Goal: Task Accomplishment & Management: Use online tool/utility

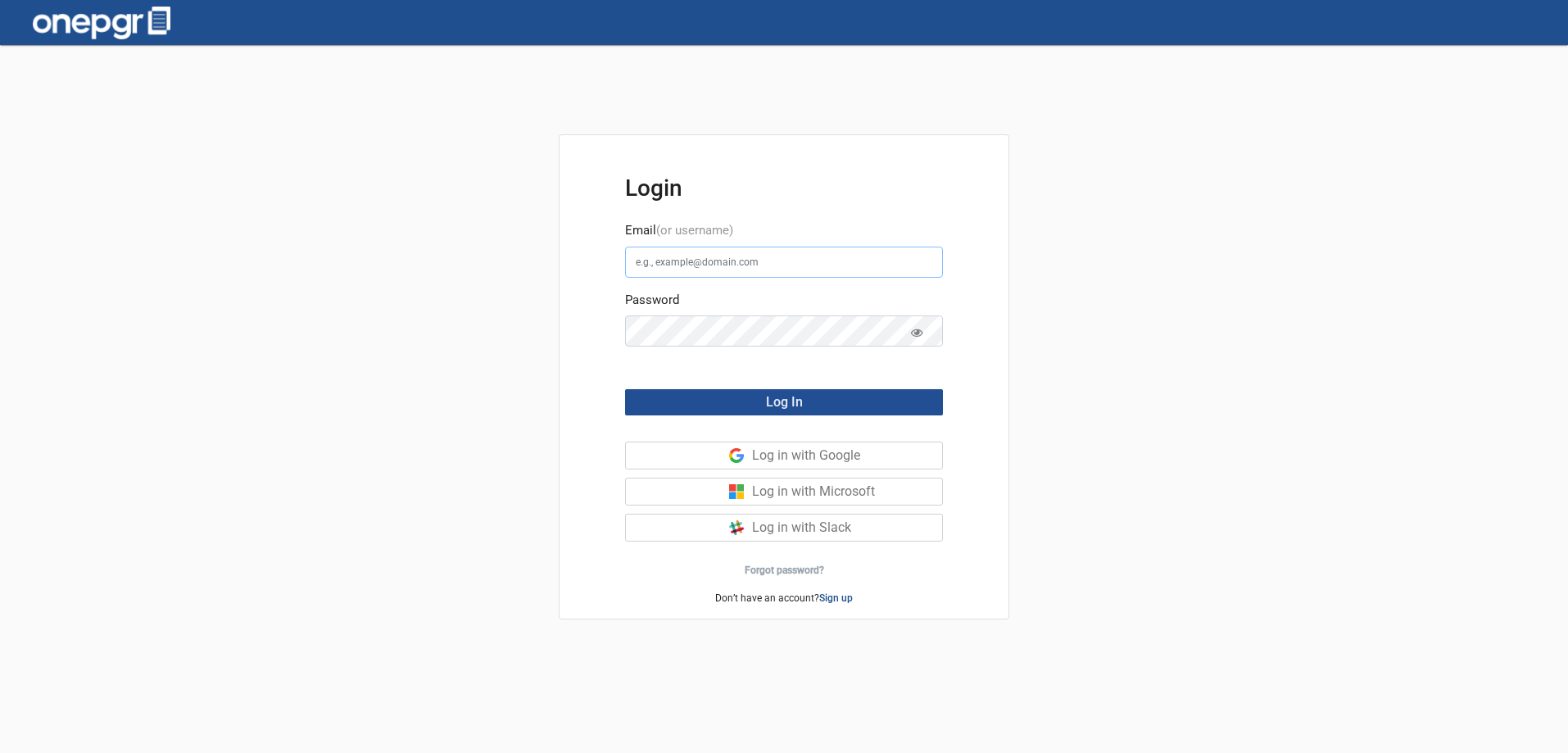
type input "[PERSON_NAME][EMAIL_ADDRESS][DOMAIN_NAME]"
click at [801, 413] on button "Log In" at bounding box center [783, 403] width 318 height 26
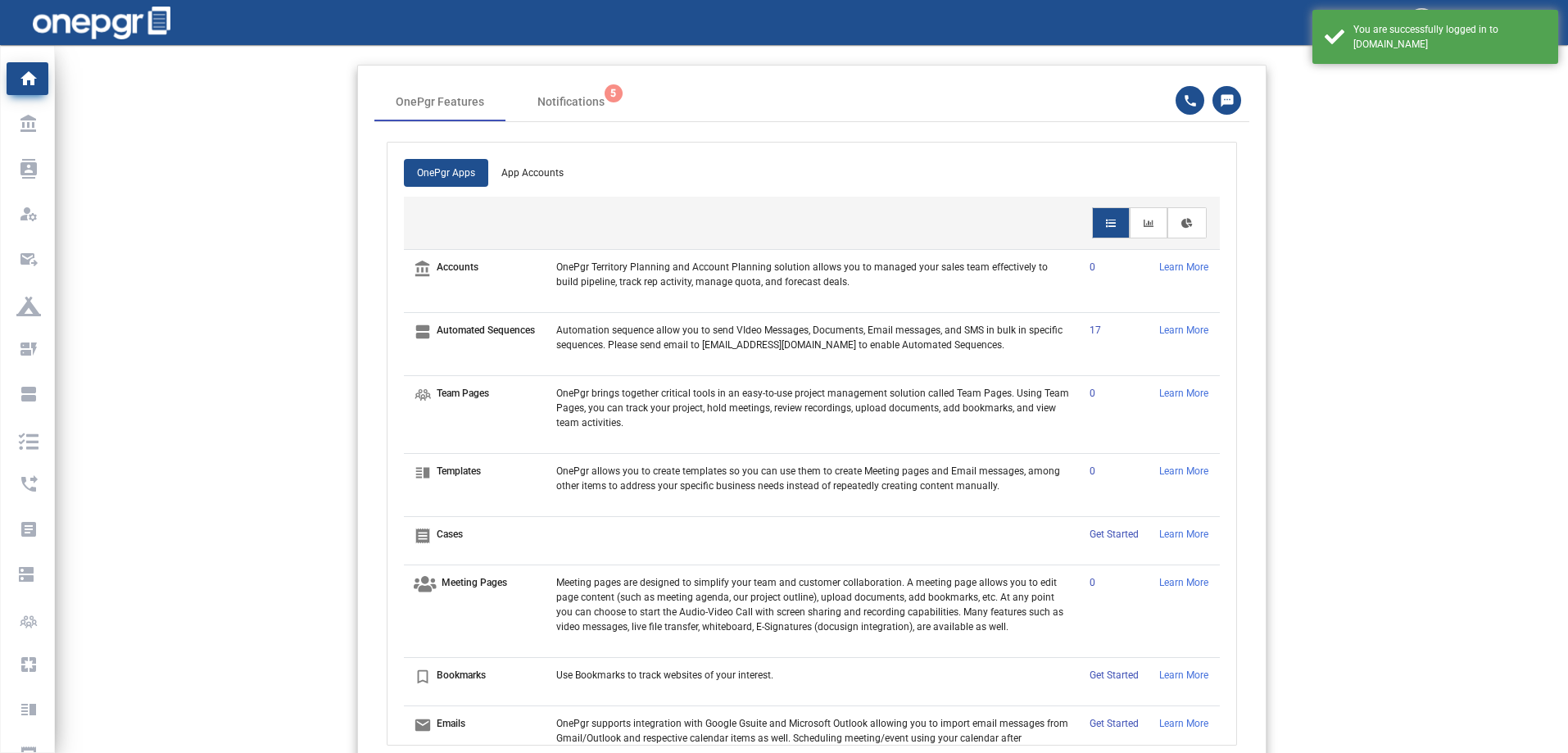
click at [265, 342] on app-home-header "OnePgr Features Notifications 5 OnePgr Apps App Accounts account_balance Accoun…" at bounding box center [810, 413] width 1513 height 698
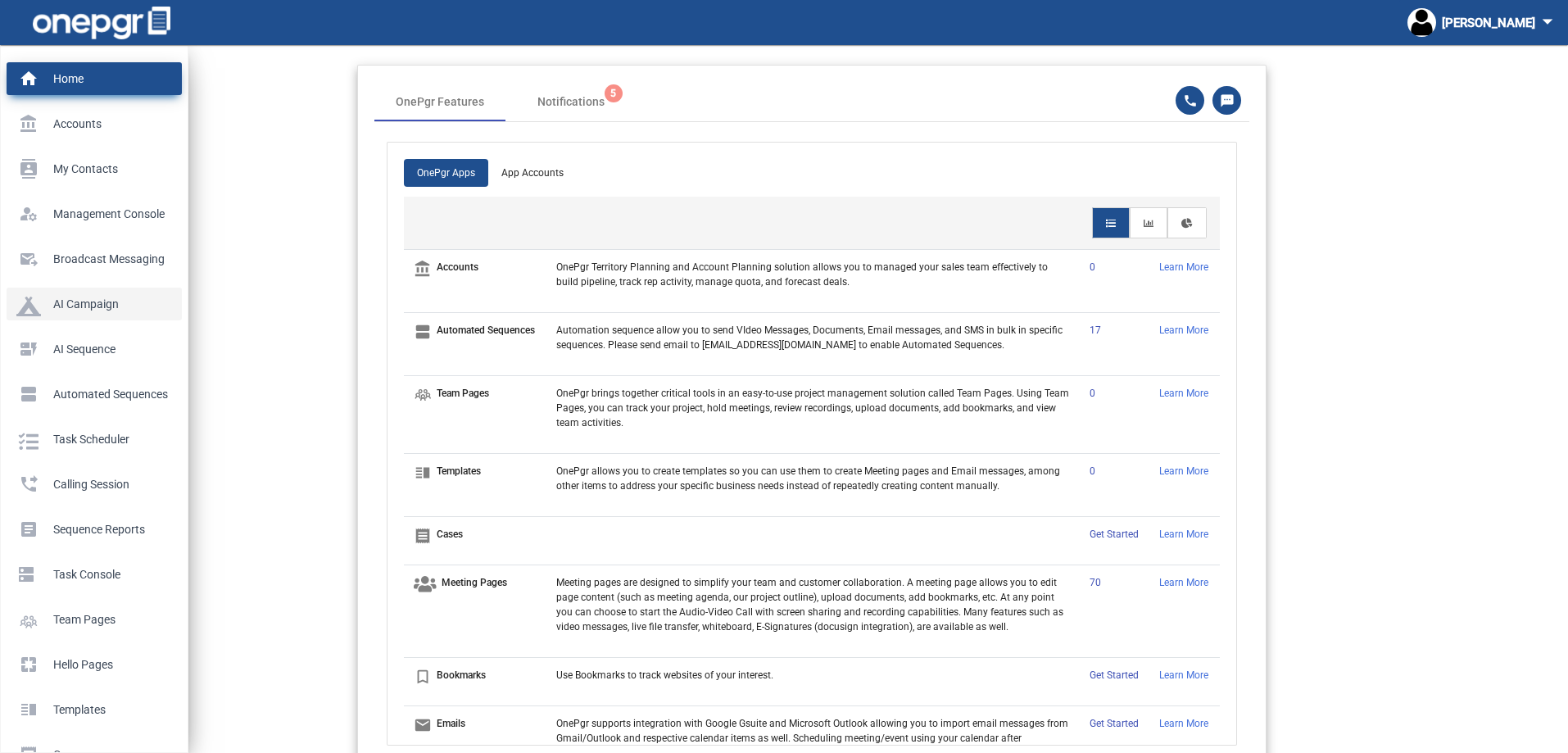
click at [97, 305] on p "AI Campaign" at bounding box center [91, 304] width 149 height 25
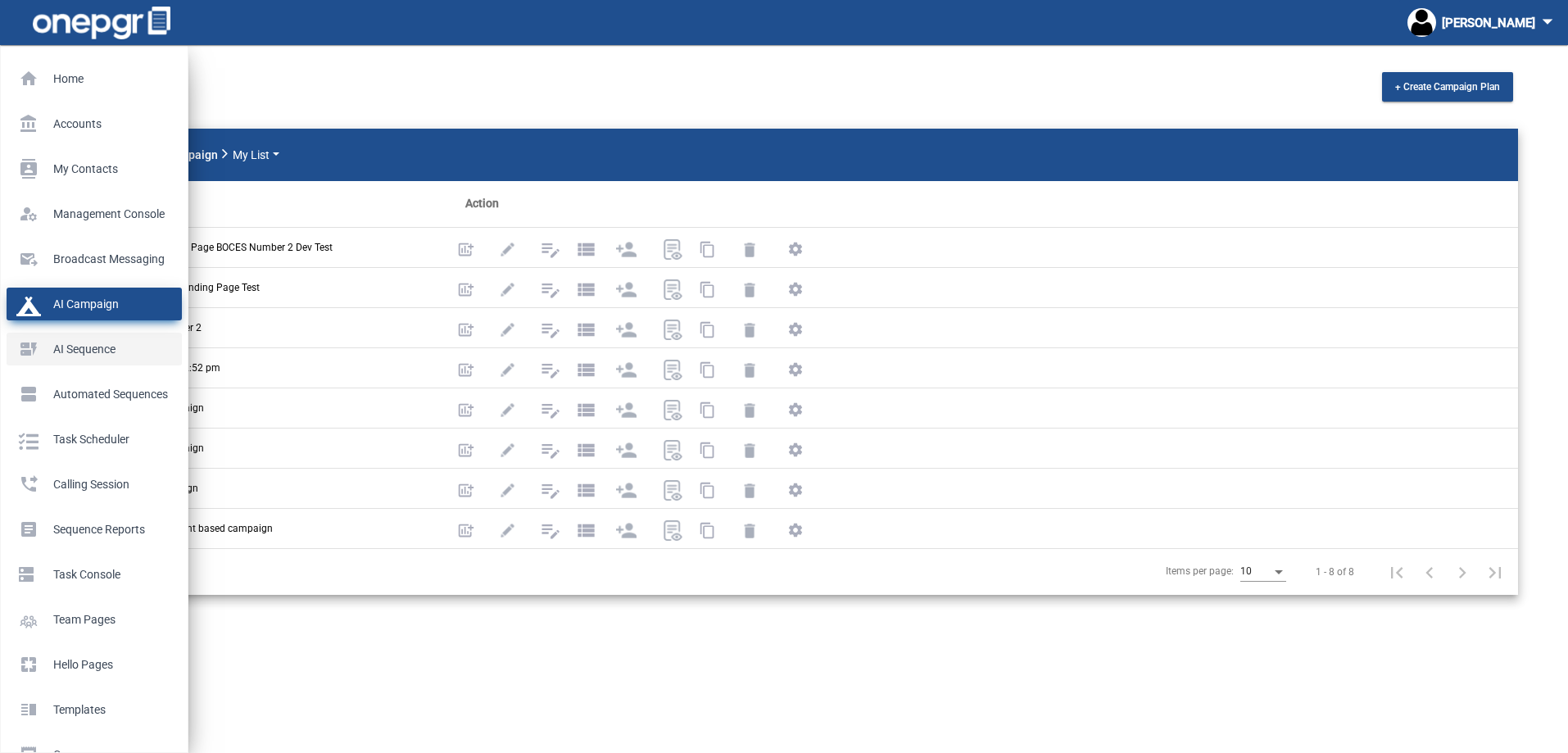
click at [75, 354] on p "AI Sequence" at bounding box center [91, 349] width 149 height 25
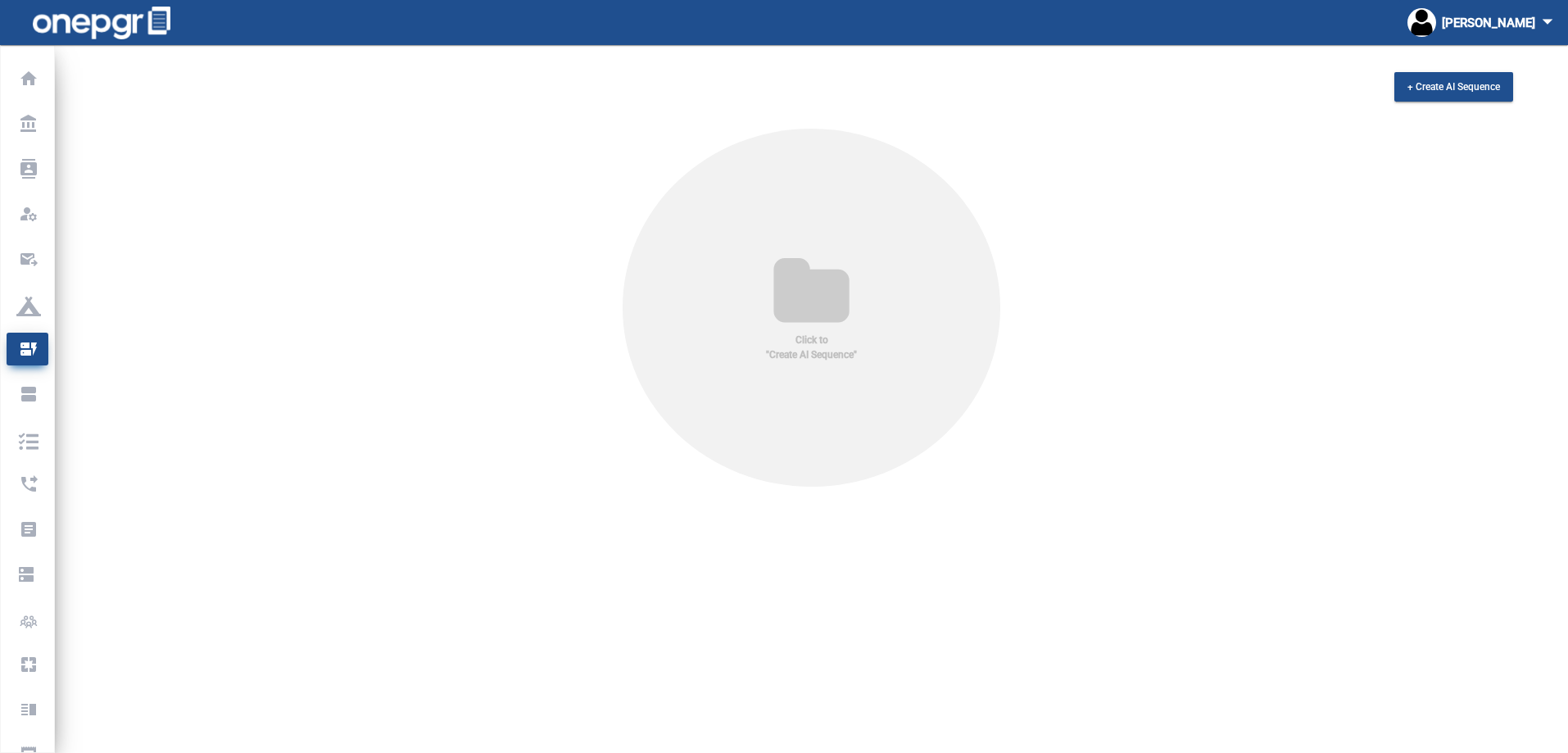
click at [823, 326] on icon at bounding box center [811, 293] width 129 height 79
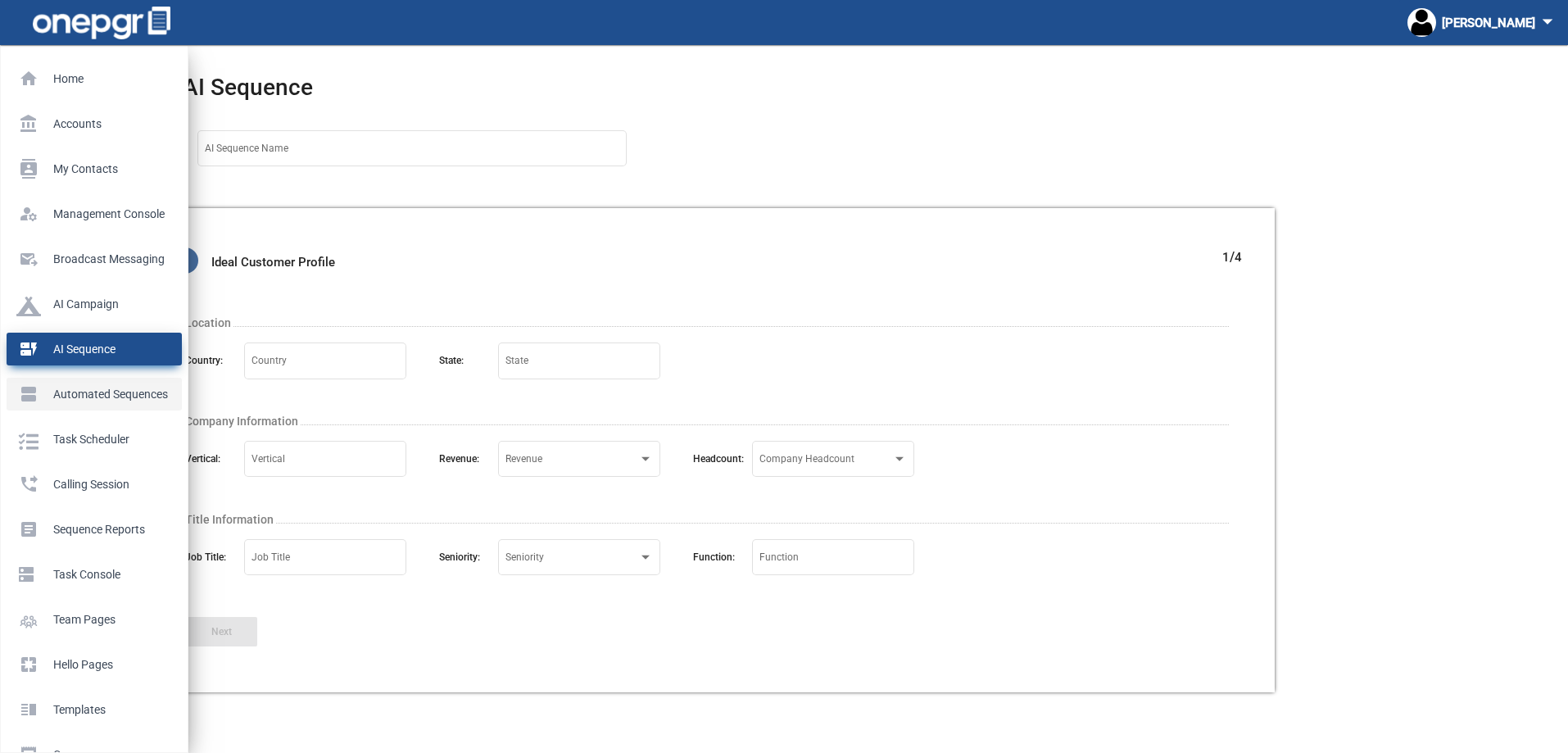
click at [39, 390] on p "Automated Sequences" at bounding box center [91, 394] width 149 height 25
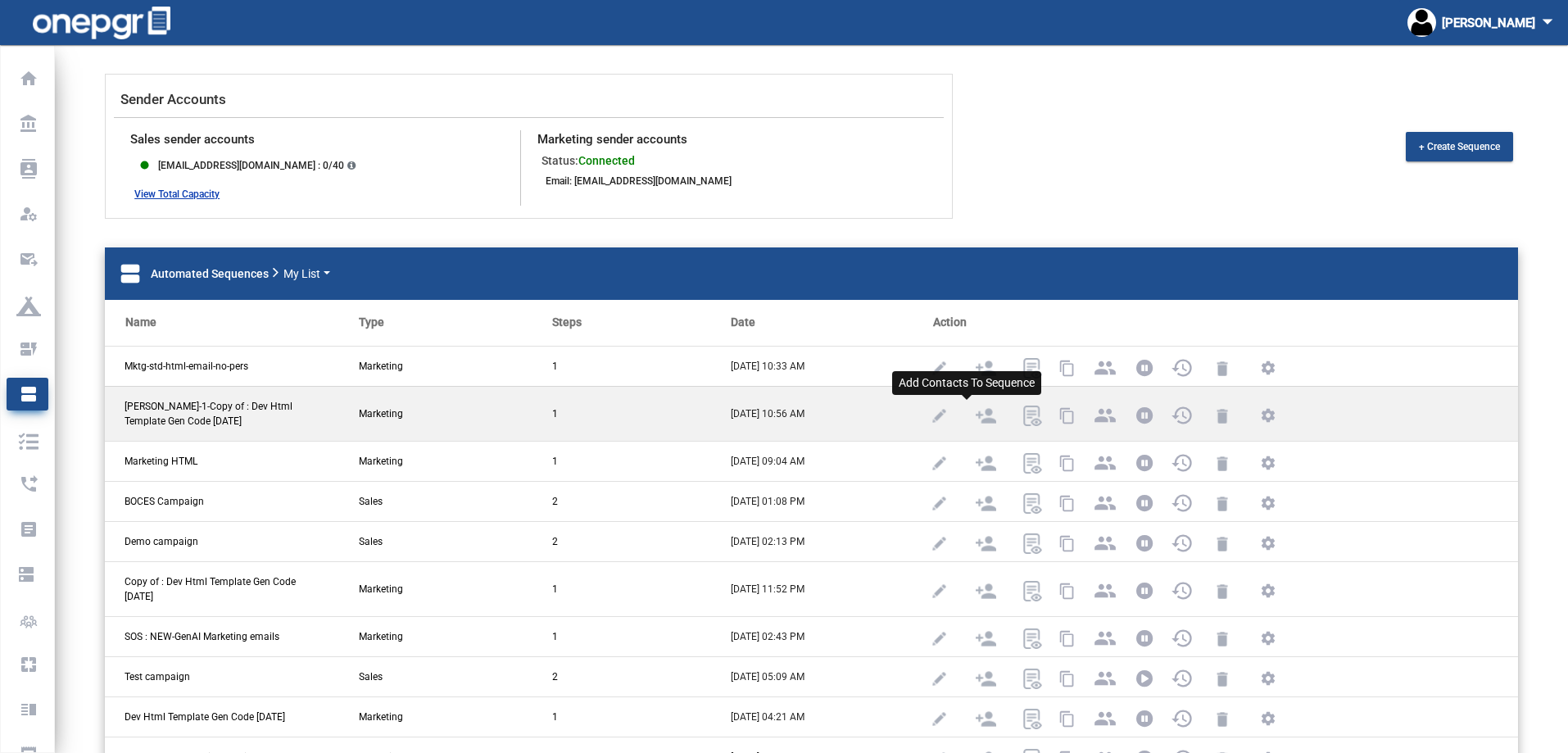
click at [976, 417] on img at bounding box center [986, 416] width 21 height 21
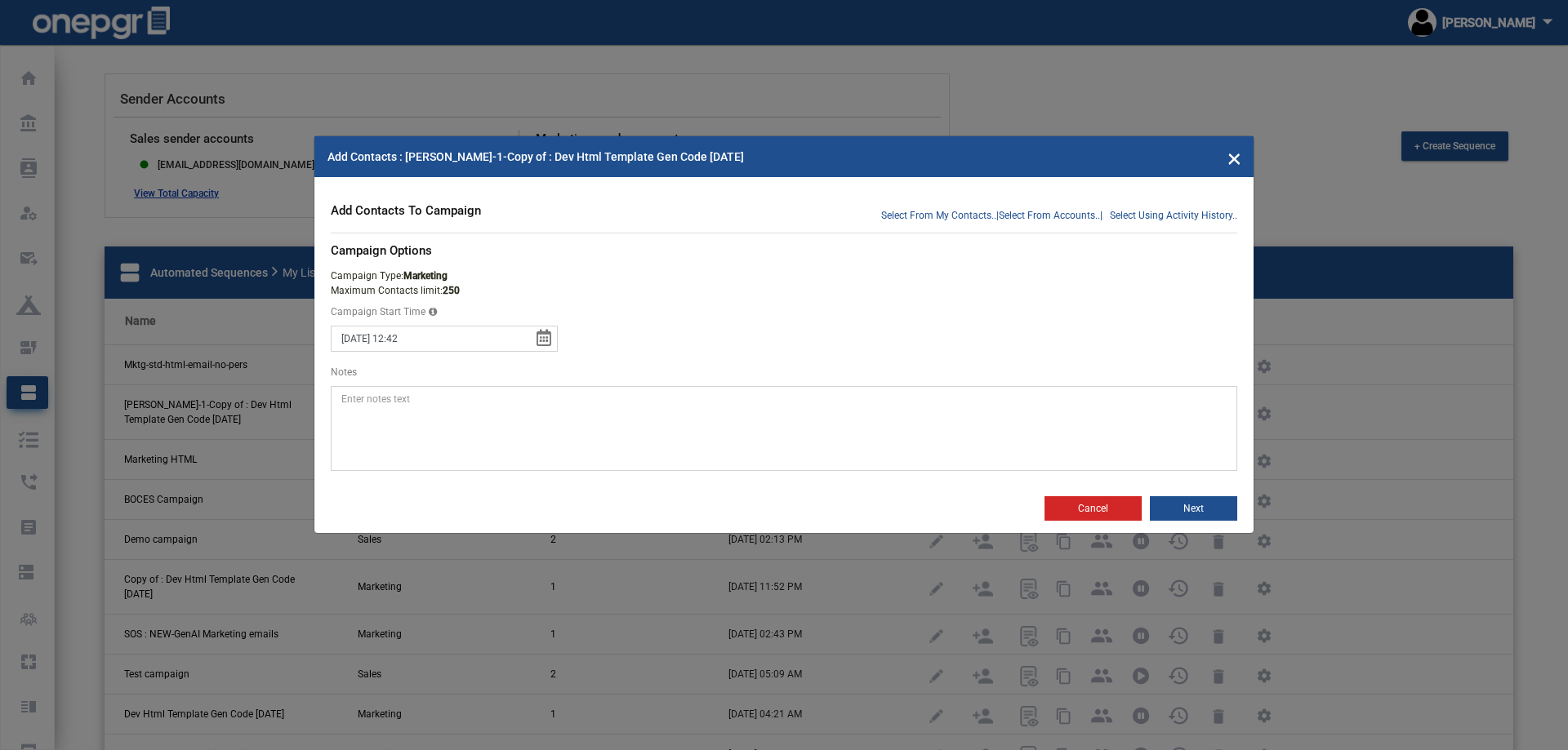
click at [823, 431] on textarea "Notes" at bounding box center [784, 428] width 907 height 85
click at [1226, 161] on mat-toolbar "Add Contacts : [PERSON_NAME]-1-Copy of : Dev Html Template Gen Code [DATE] ×" at bounding box center [784, 157] width 939 height 41
click at [1230, 151] on span "×" at bounding box center [1234, 157] width 14 height 31
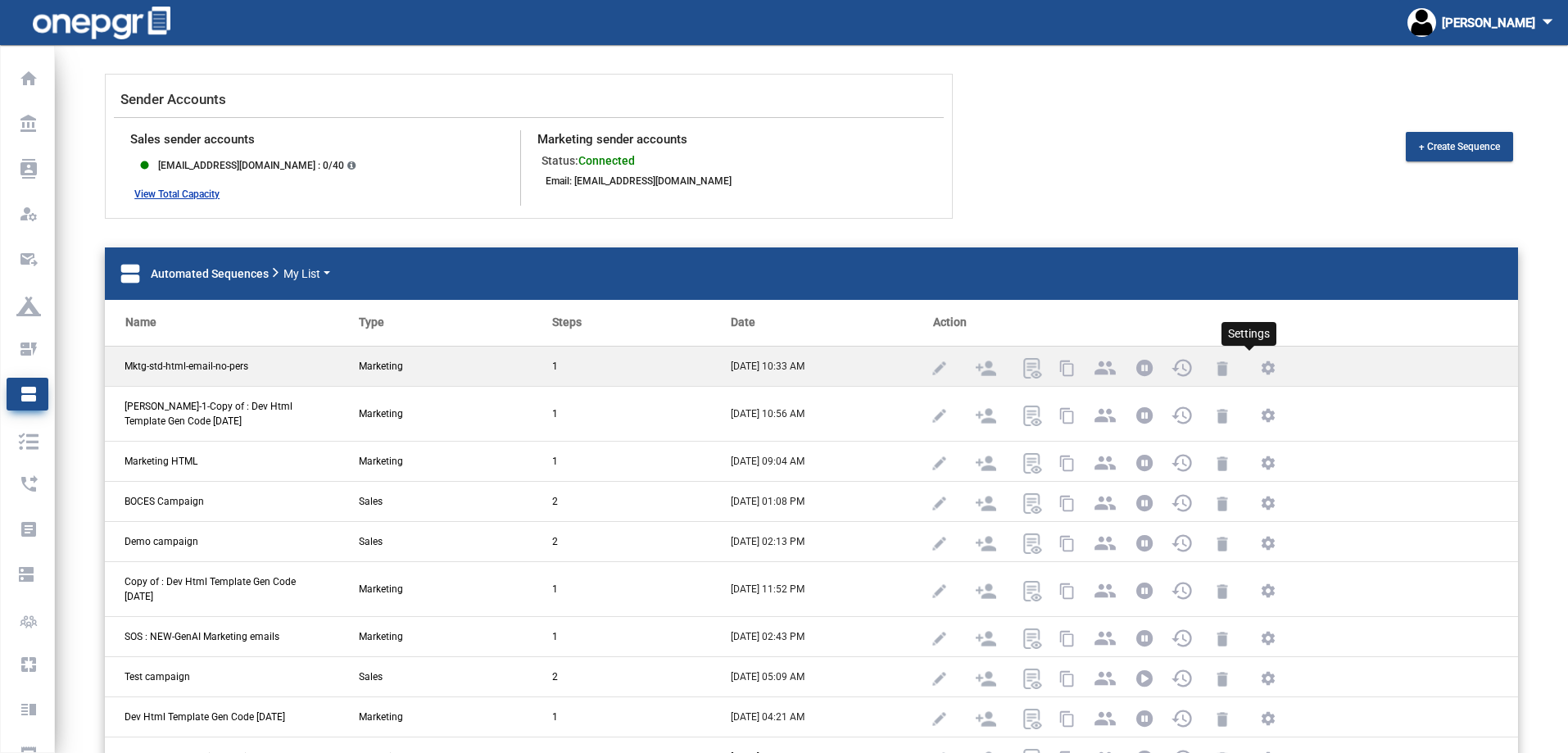
click at [1258, 364] on mat-icon "settings" at bounding box center [1268, 369] width 20 height 20
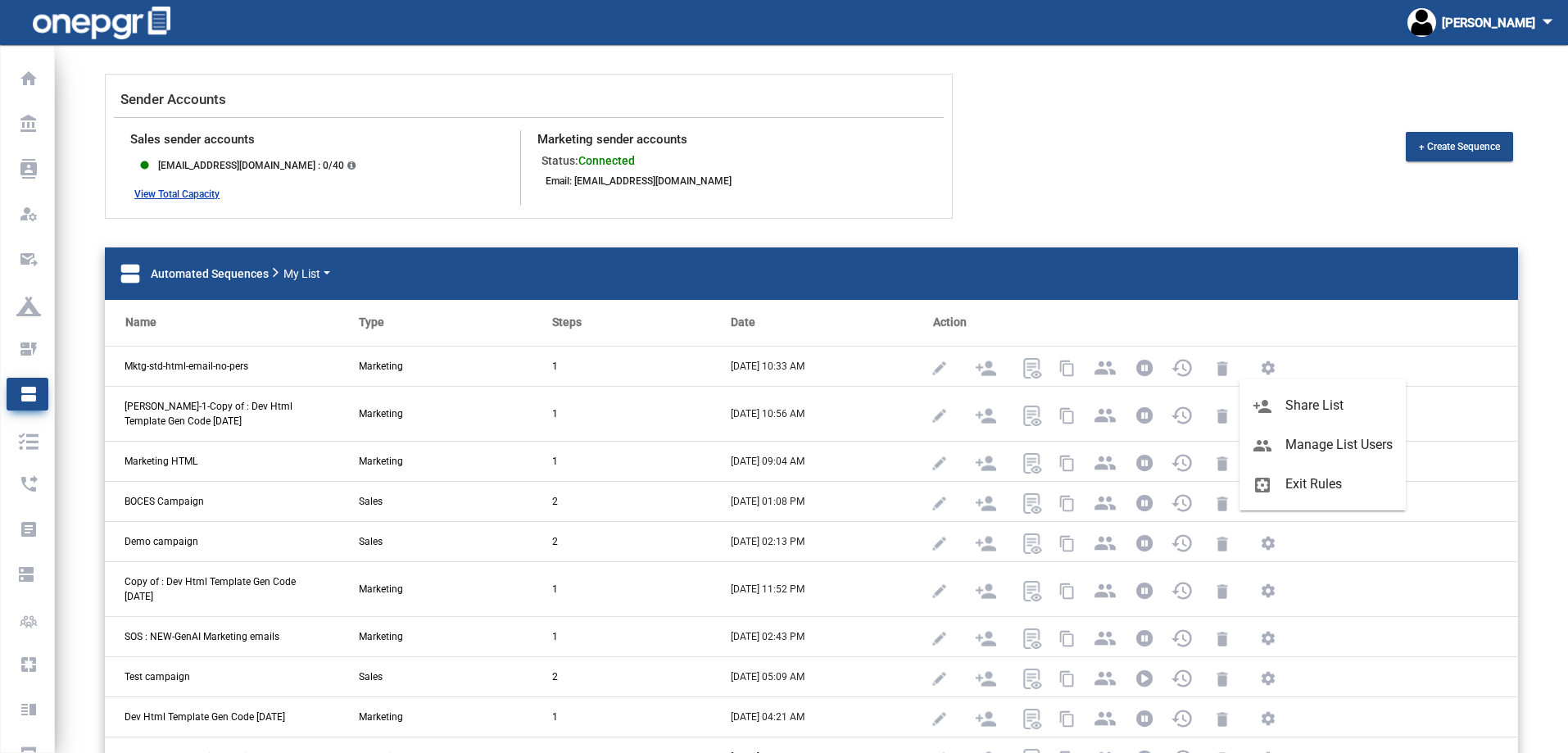
click at [1243, 337] on div at bounding box center [784, 376] width 1568 height 753
click at [668, 181] on div "Email: [EMAIL_ADDRESS][DOMAIN_NAME]" at bounding box center [641, 181] width 197 height 20
click at [1253, 230] on div "Sender Accounts Sales sender accounts fiber_manual_record [EMAIL_ADDRESS][DOMAI…" at bounding box center [810, 468] width 1513 height 789
click at [1561, 226] on div "Sender Accounts Sales sender accounts fiber_manual_record [EMAIL_ADDRESS][DOMAI…" at bounding box center [810, 468] width 1513 height 789
click at [1434, 207] on div "Sender Accounts Sales sender accounts fiber_manual_record [EMAIL_ADDRESS][DOMAI…" at bounding box center [811, 145] width 1437 height 145
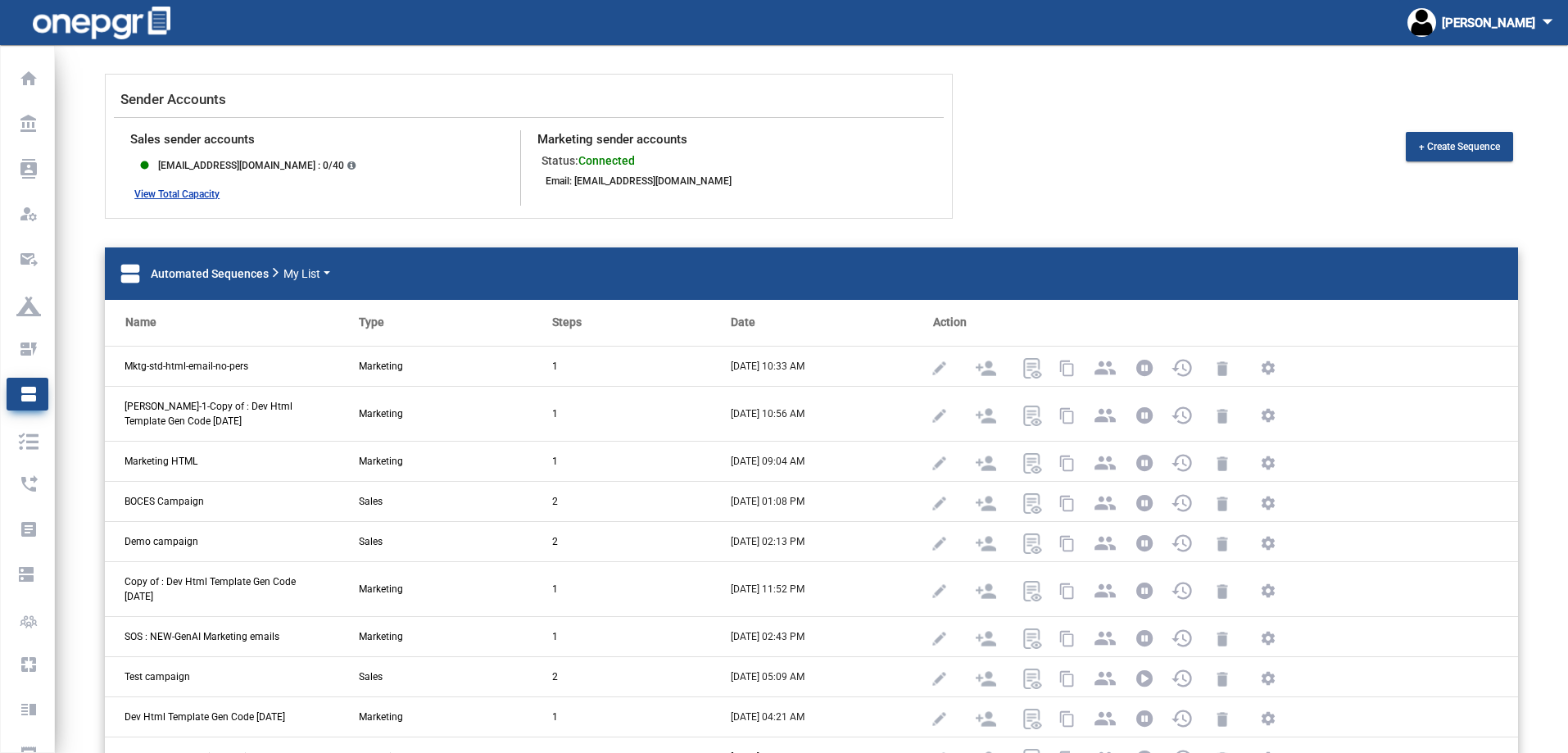
click at [1513, 210] on div "Sender Accounts Sales sender accounts fiber_manual_record [EMAIL_ADDRESS][DOMAI…" at bounding box center [811, 145] width 1437 height 145
click at [544, 83] on div "Sender Accounts" at bounding box center [529, 100] width 829 height 36
click at [1484, 310] on th "Action" at bounding box center [1218, 323] width 599 height 46
click at [1517, 184] on div "Sender Accounts Sales sender accounts fiber_manual_record [EMAIL_ADDRESS][DOMAI…" at bounding box center [811, 145] width 1437 height 145
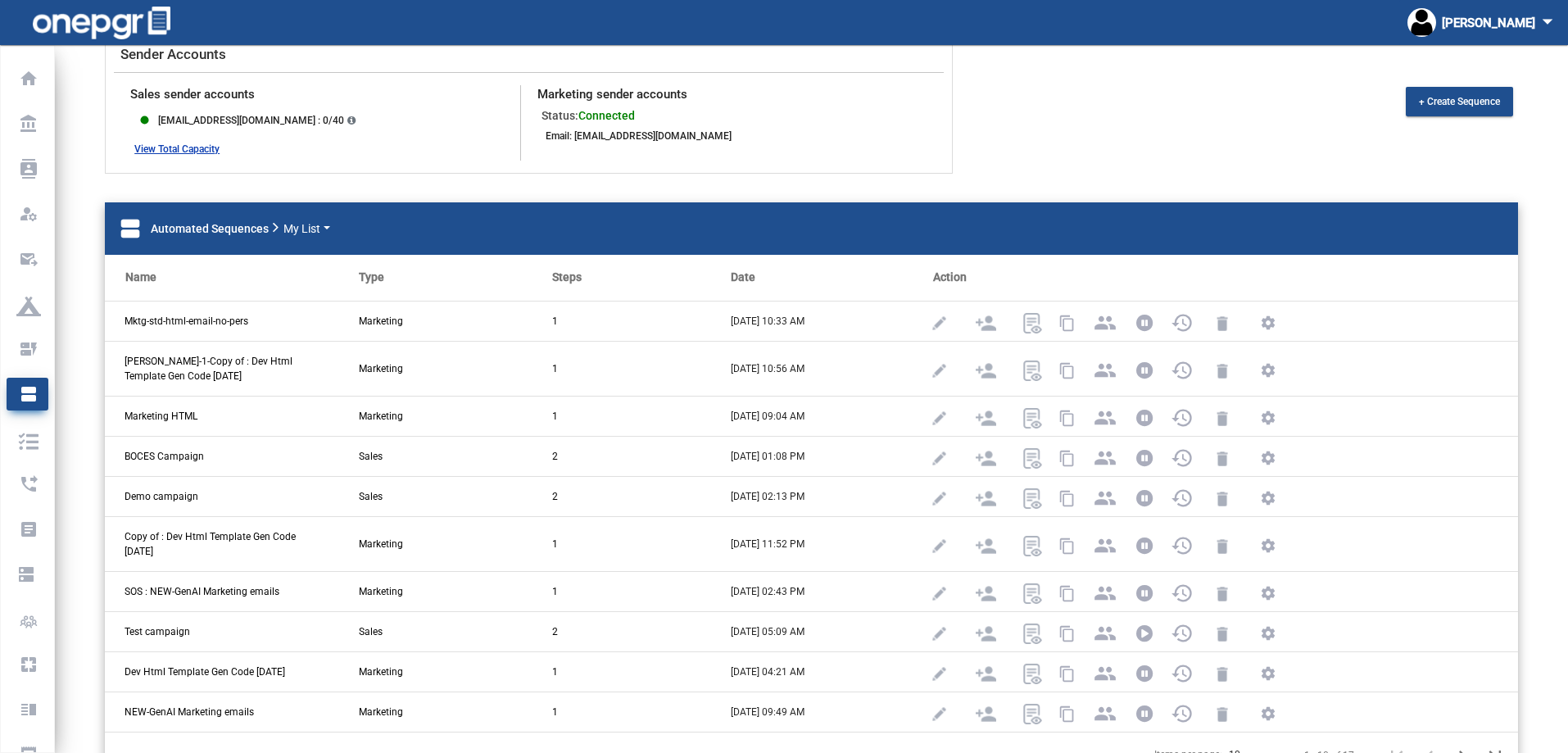
scroll to position [82, 0]
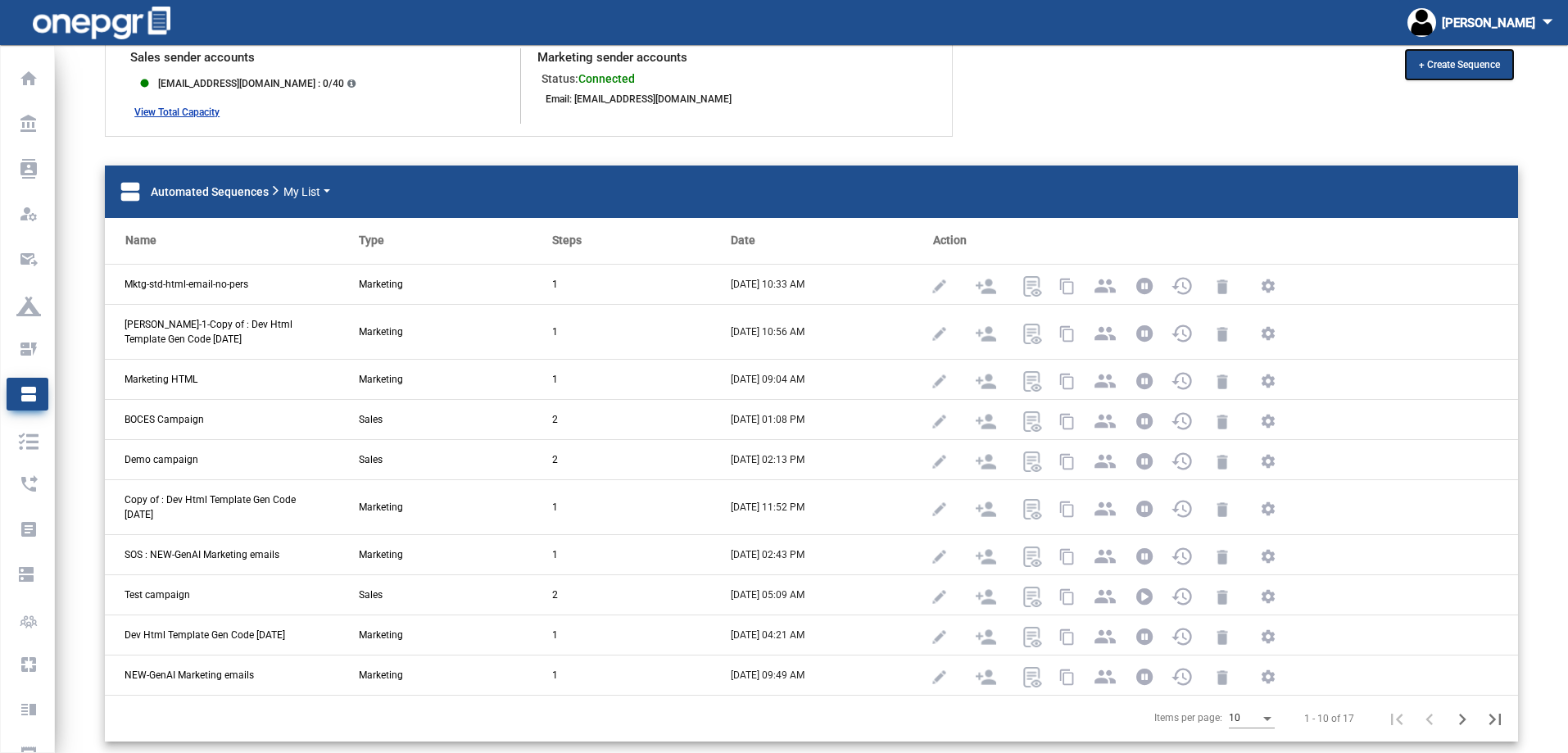
click at [1447, 64] on span "+ Create Sequence" at bounding box center [1459, 64] width 81 height 12
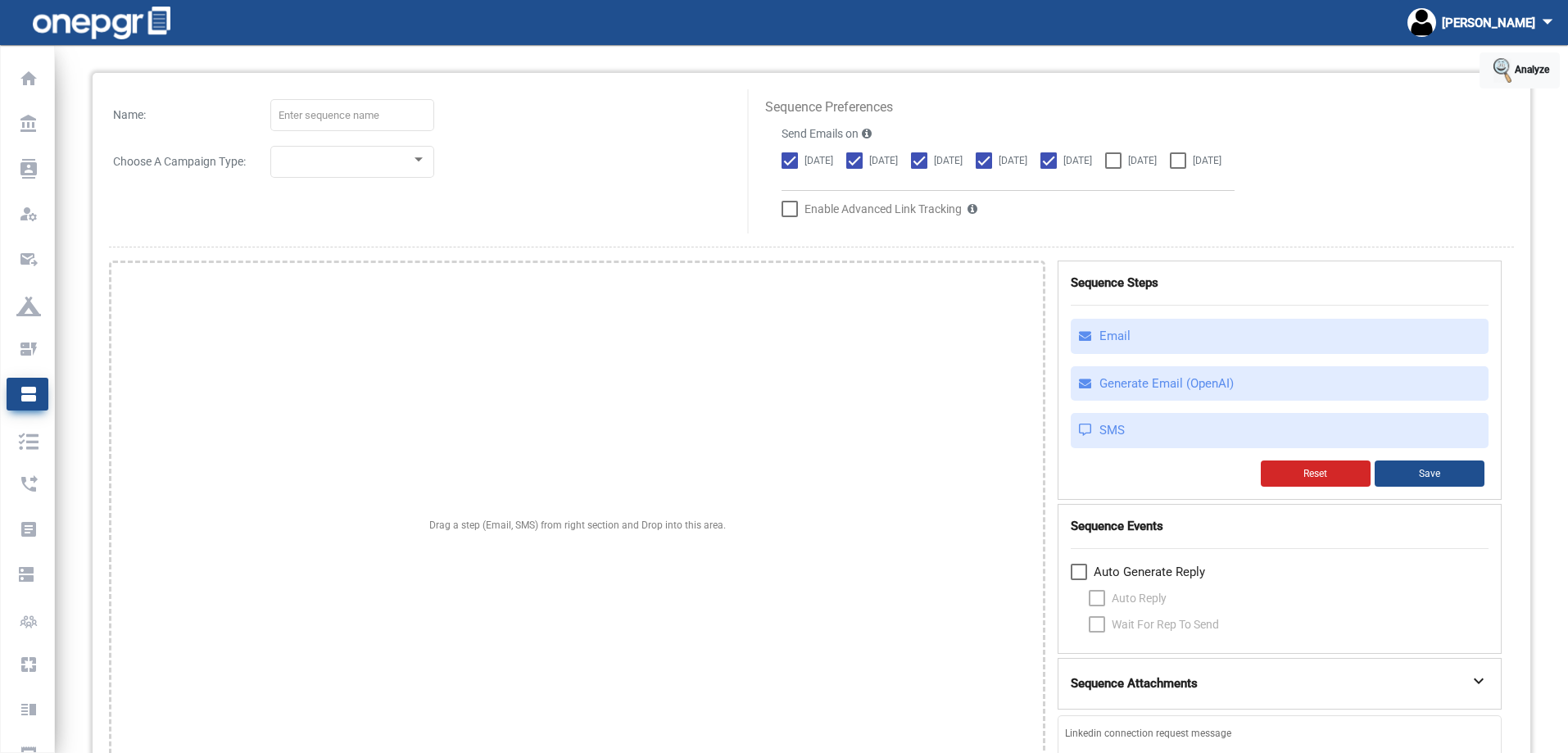
scroll to position [82, 0]
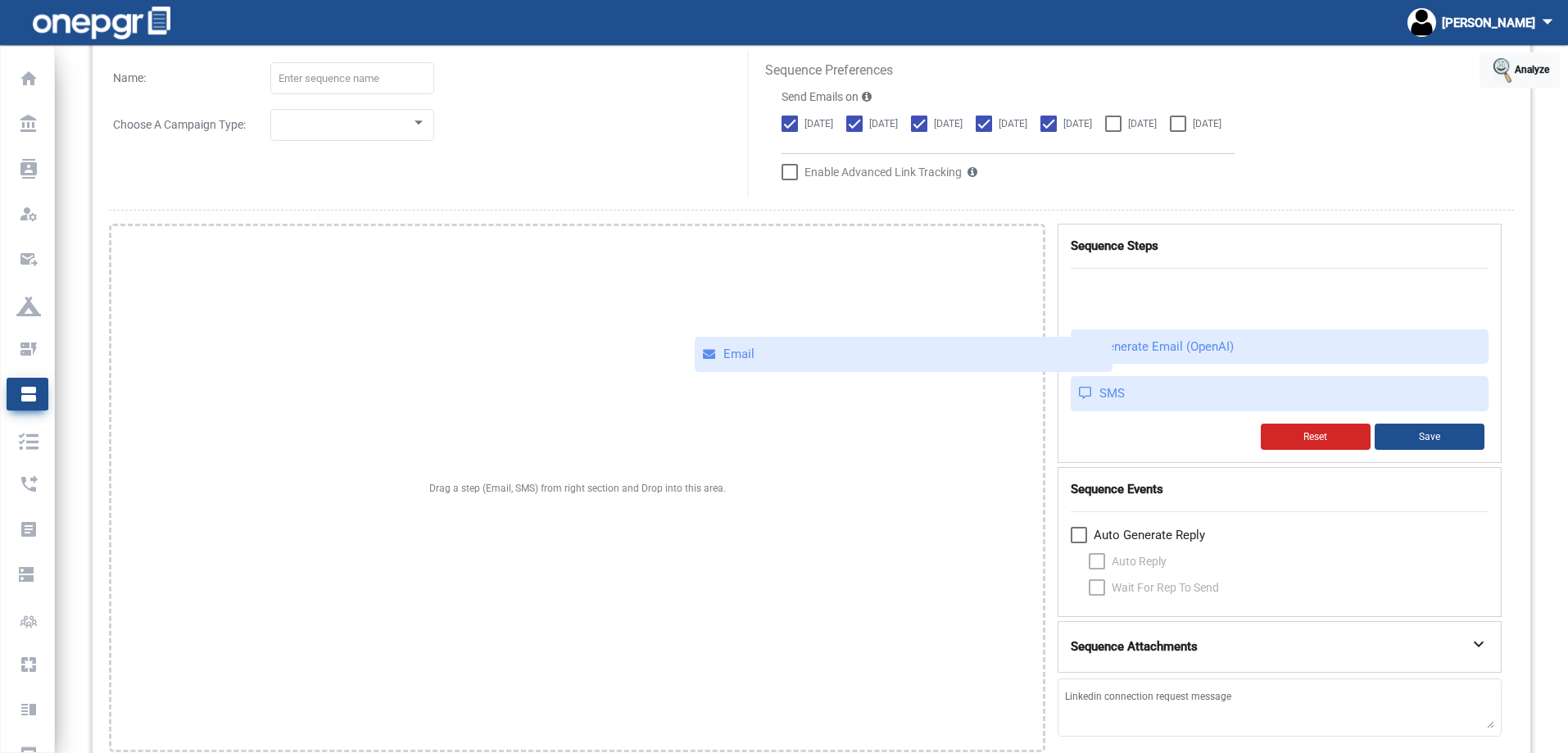
drag, startPoint x: 1156, startPoint y: 298, endPoint x: 780, endPoint y: 353, distance: 380.0
click at [780, 353] on div "Drag a step (Email, SMS) from right section and Drop into this area. Sequence S…" at bounding box center [811, 488] width 1404 height 529
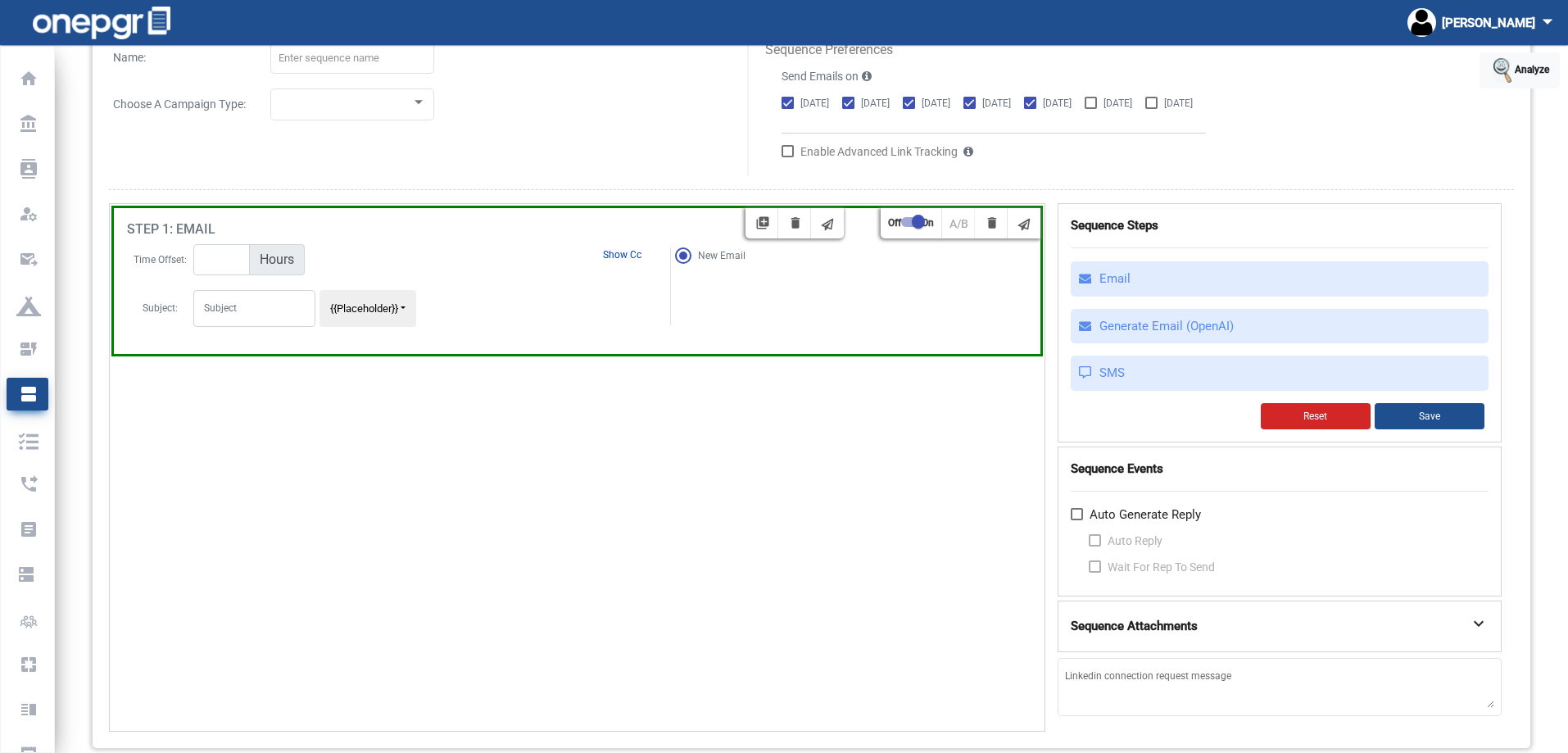
scroll to position [148, 0]
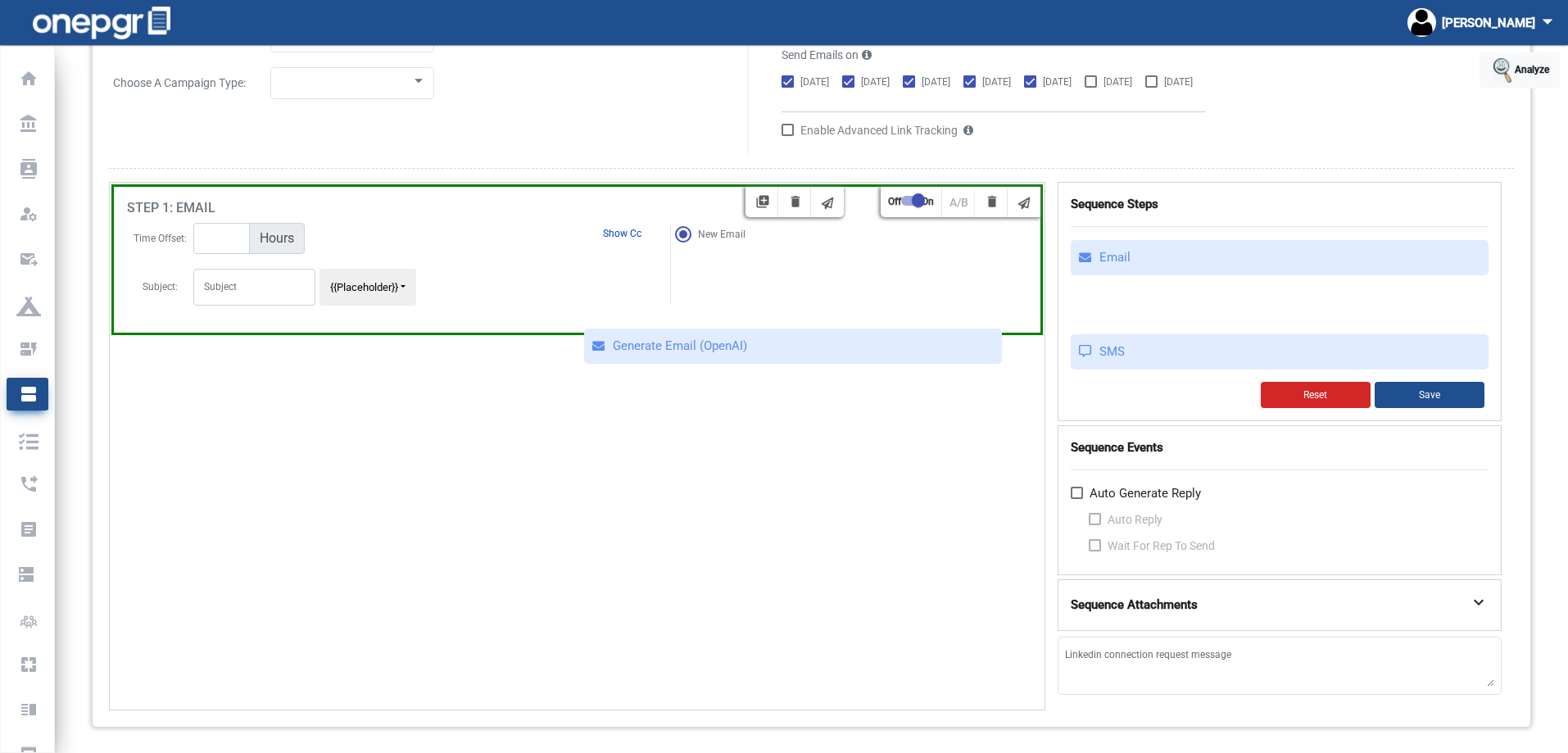
drag, startPoint x: 1214, startPoint y: 303, endPoint x: 721, endPoint y: 346, distance: 494.9
click at [721, 346] on div "library_add delete Off On A/B delete New Email Follow-up to previous email step…" at bounding box center [811, 446] width 1404 height 529
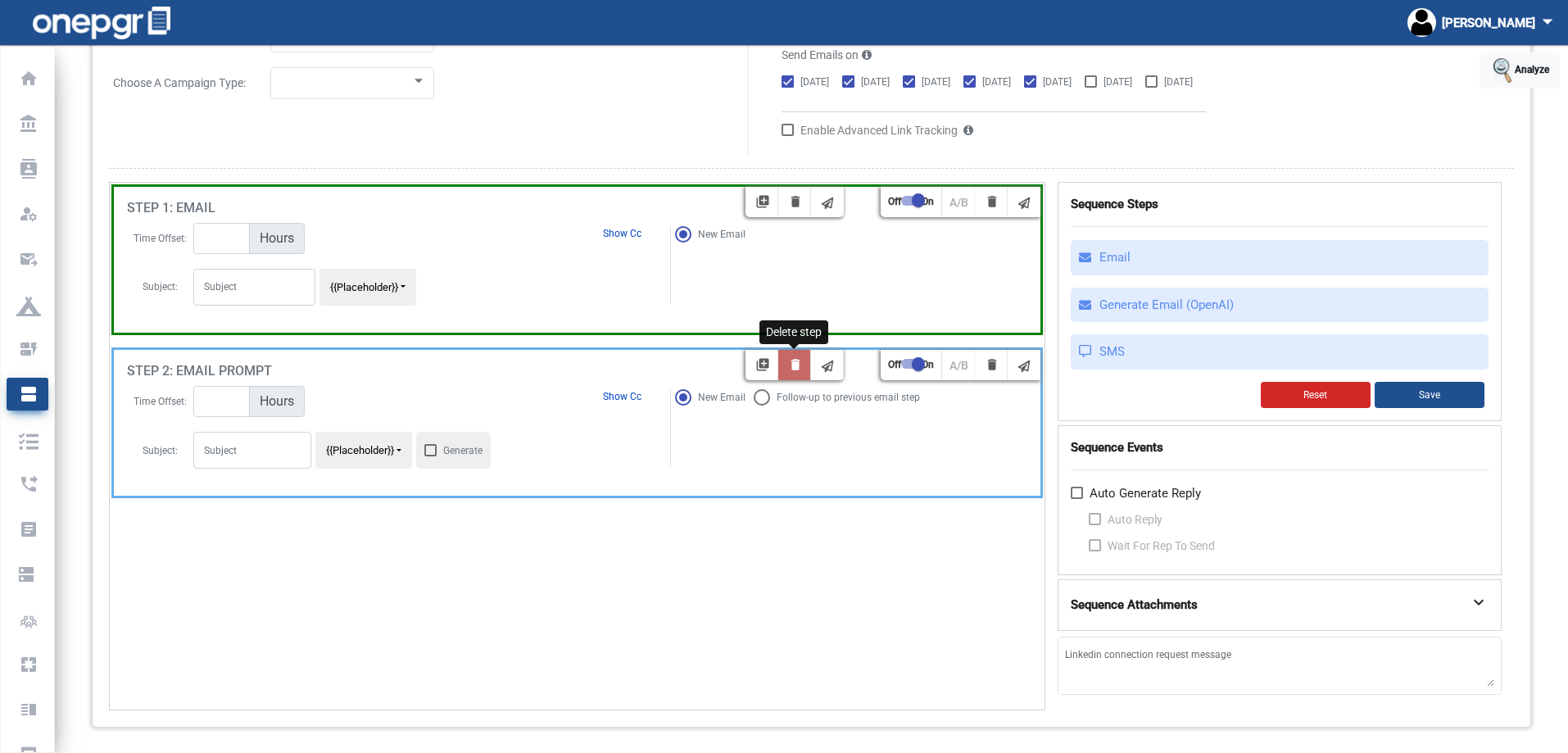
click at [800, 365] on mat-icon "delete" at bounding box center [796, 367] width 20 height 20
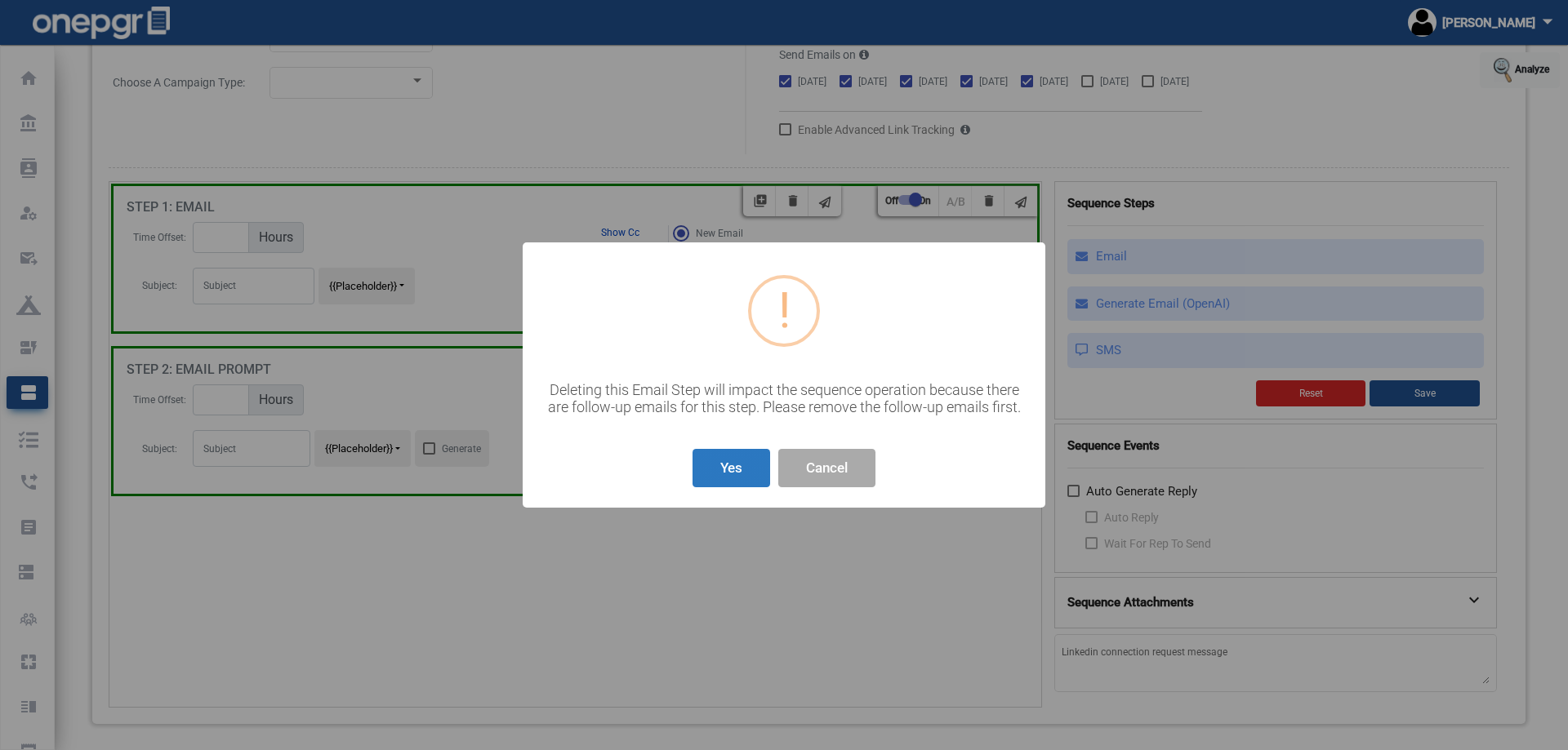
click at [732, 477] on button "Yes" at bounding box center [731, 468] width 77 height 39
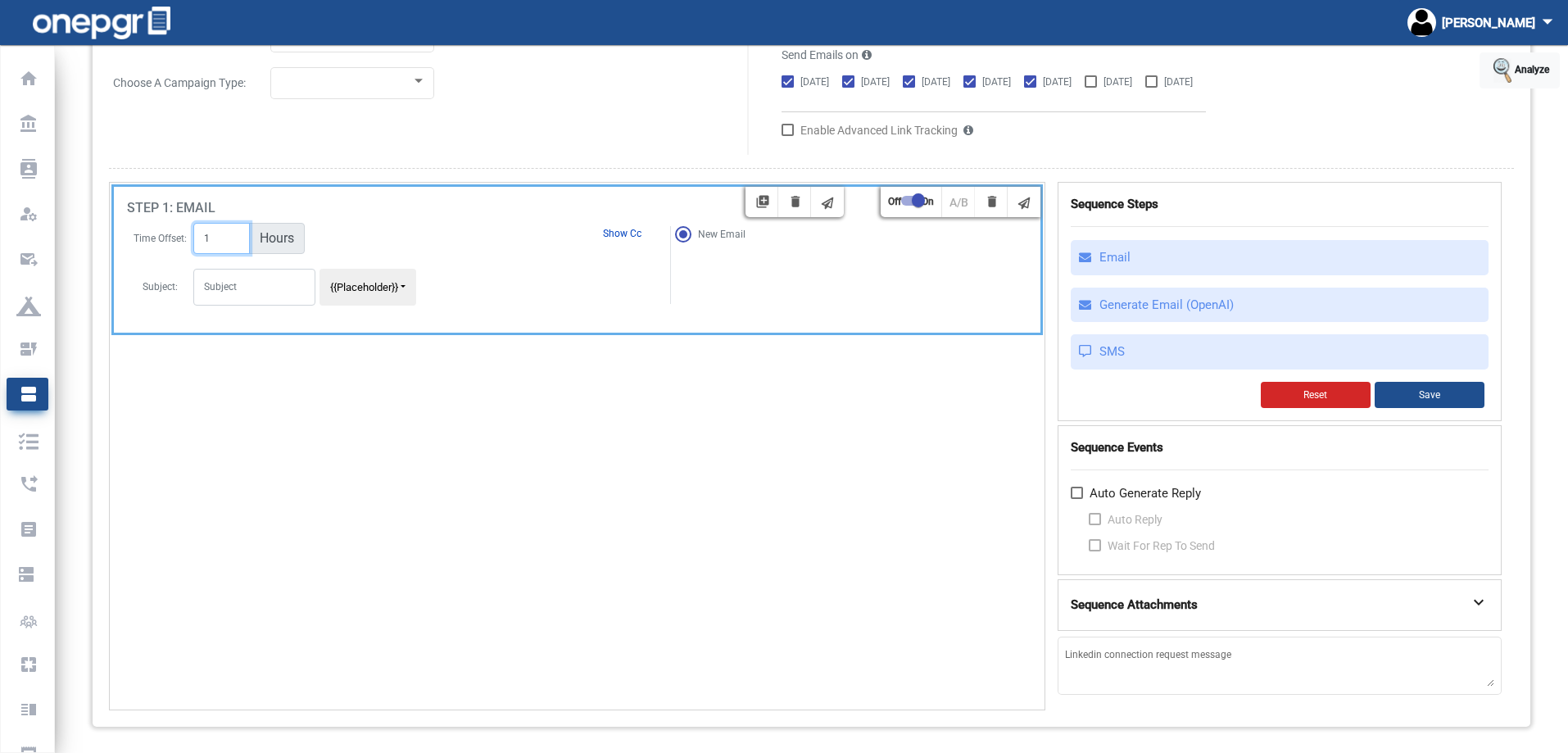
click at [234, 234] on input "1" at bounding box center [221, 239] width 56 height 31
click at [280, 292] on input "text" at bounding box center [254, 287] width 122 height 37
click at [208, 243] on input "1" at bounding box center [221, 239] width 56 height 31
type input "0"
click at [233, 242] on input "0" at bounding box center [221, 239] width 56 height 31
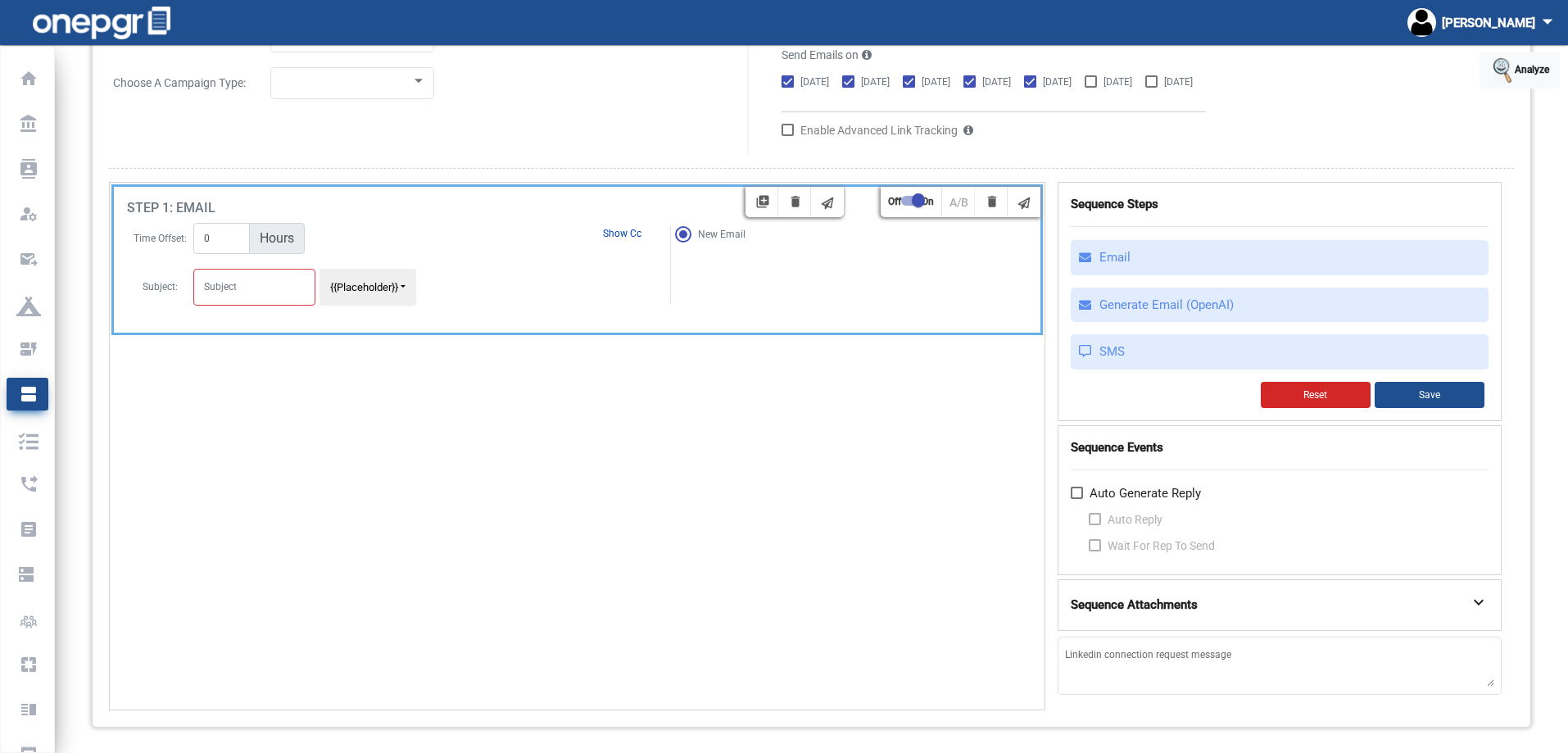
click at [404, 249] on tr "Time Offset: 0 Hours Show Cc" at bounding box center [397, 239] width 539 height 33
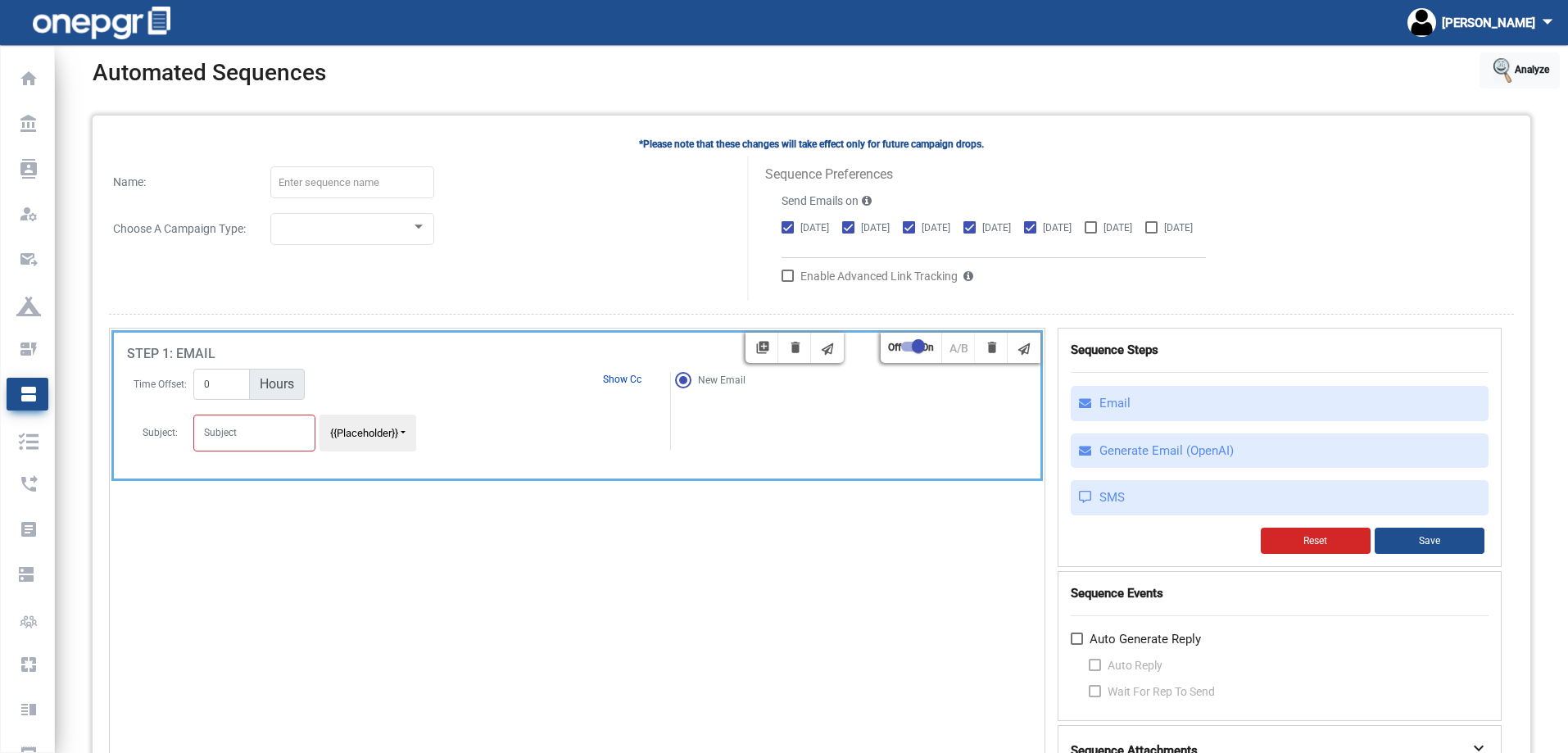
scroll to position [0, 0]
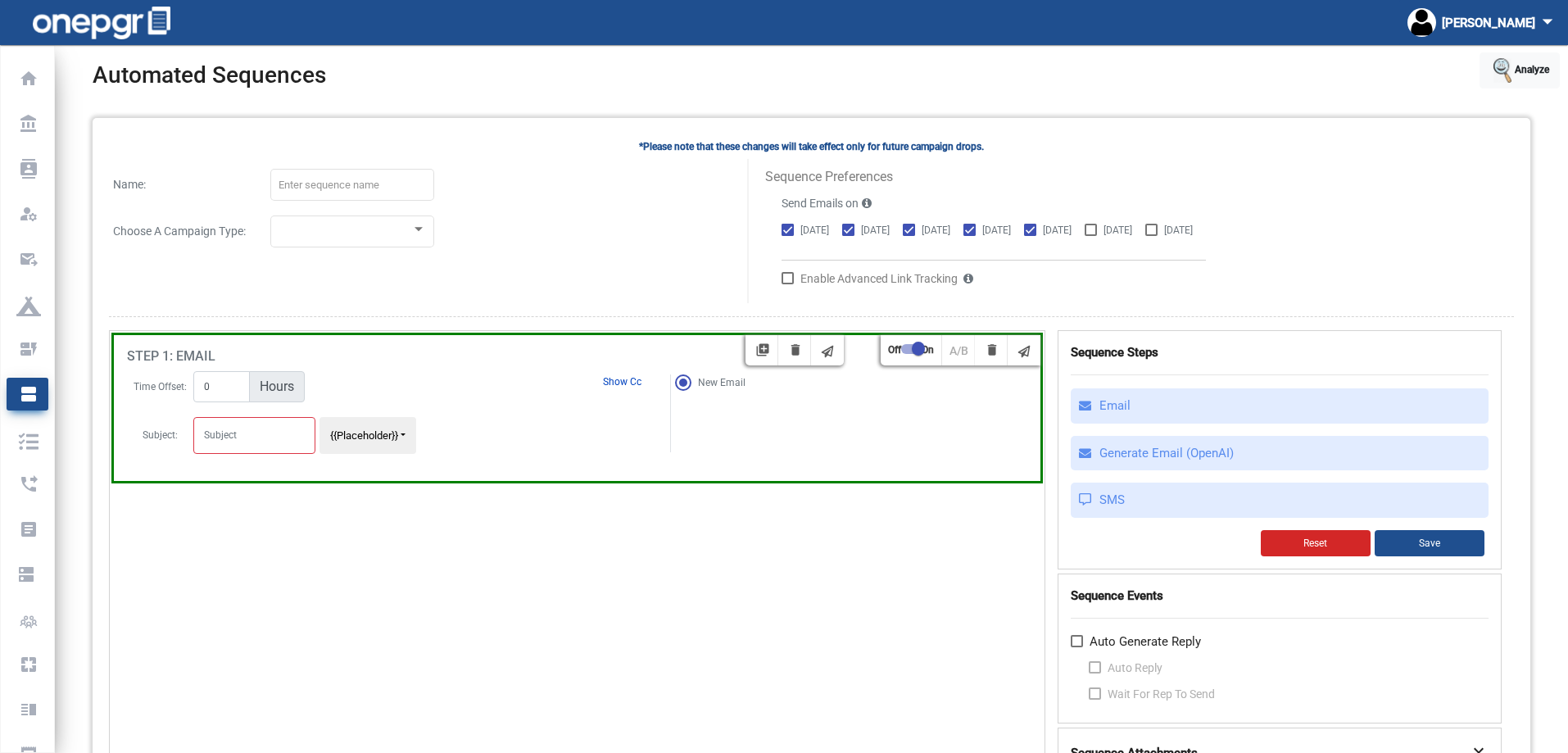
click at [1369, 198] on div "Send Emails on" at bounding box center [1147, 203] width 732 height 34
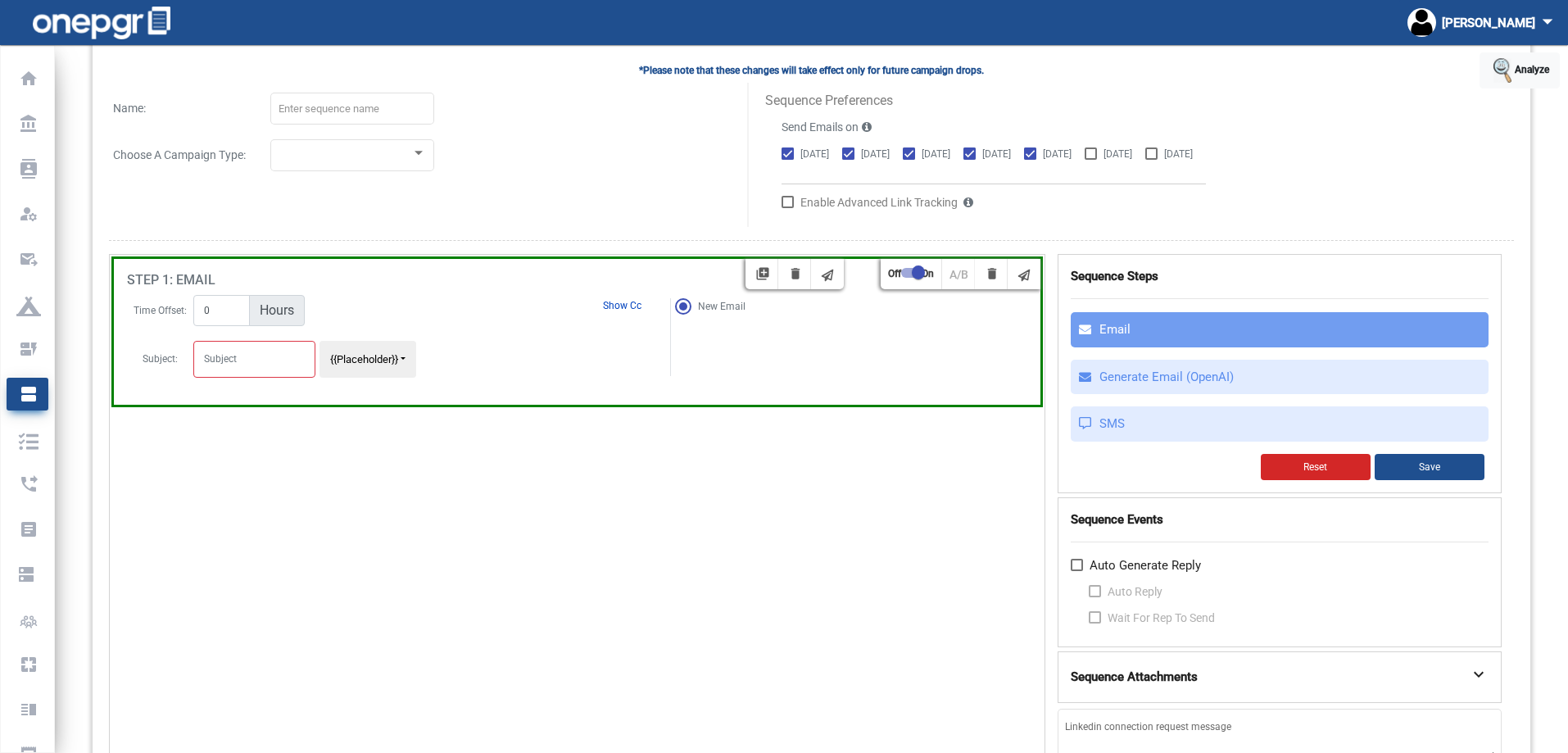
scroll to position [148, 0]
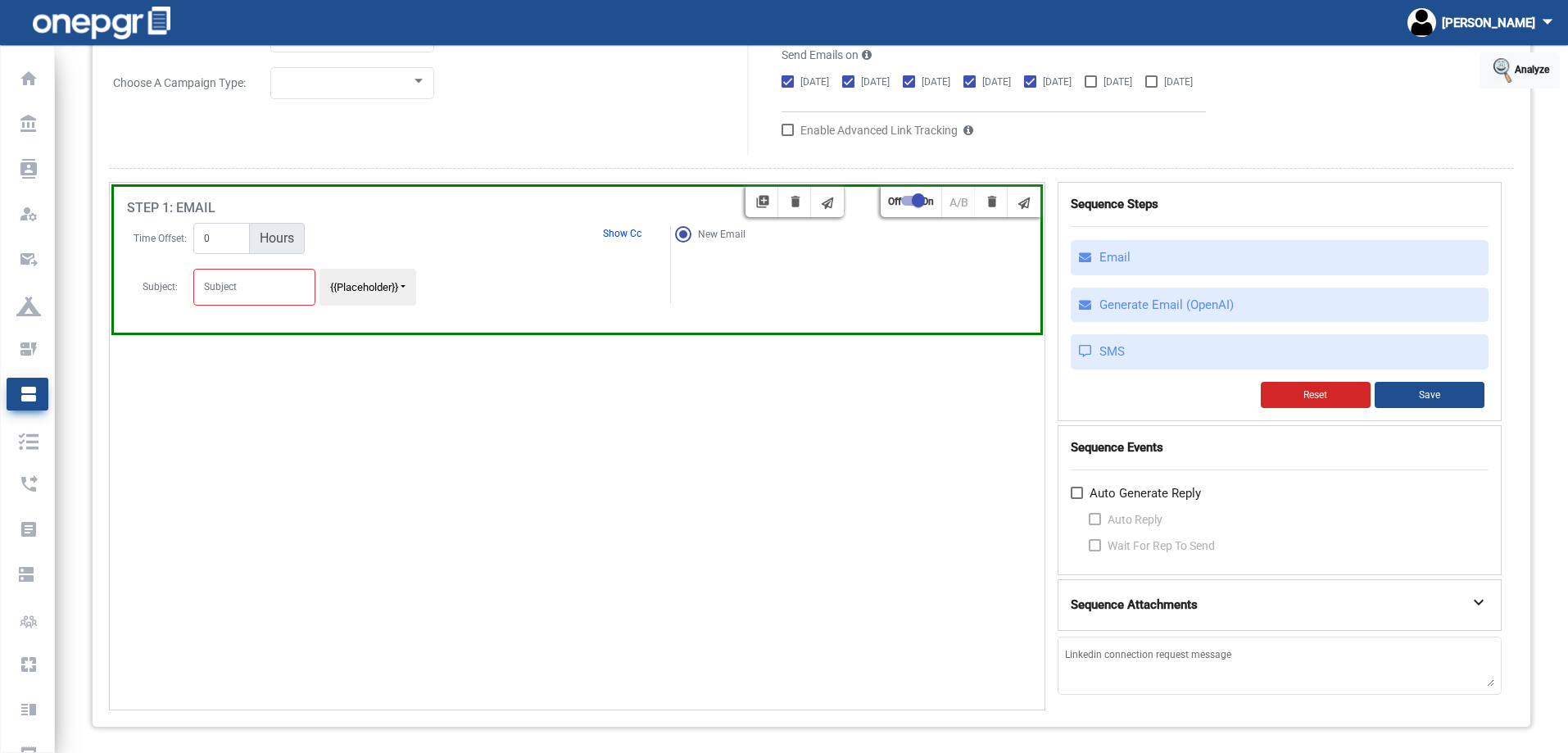
click at [931, 436] on div "library_add delete Off On A/B delete New Email Follow-up to previous email step…" at bounding box center [577, 446] width 936 height 529
click at [872, 449] on div "library_add delete Off On A/B delete New Email Follow-up to previous email step…" at bounding box center [577, 446] width 936 height 529
click at [1157, 627] on div "Sequence Attachments expand_more" at bounding box center [1279, 605] width 444 height 51
click at [1157, 600] on strong "Sequence Attachments" at bounding box center [1134, 605] width 127 height 19
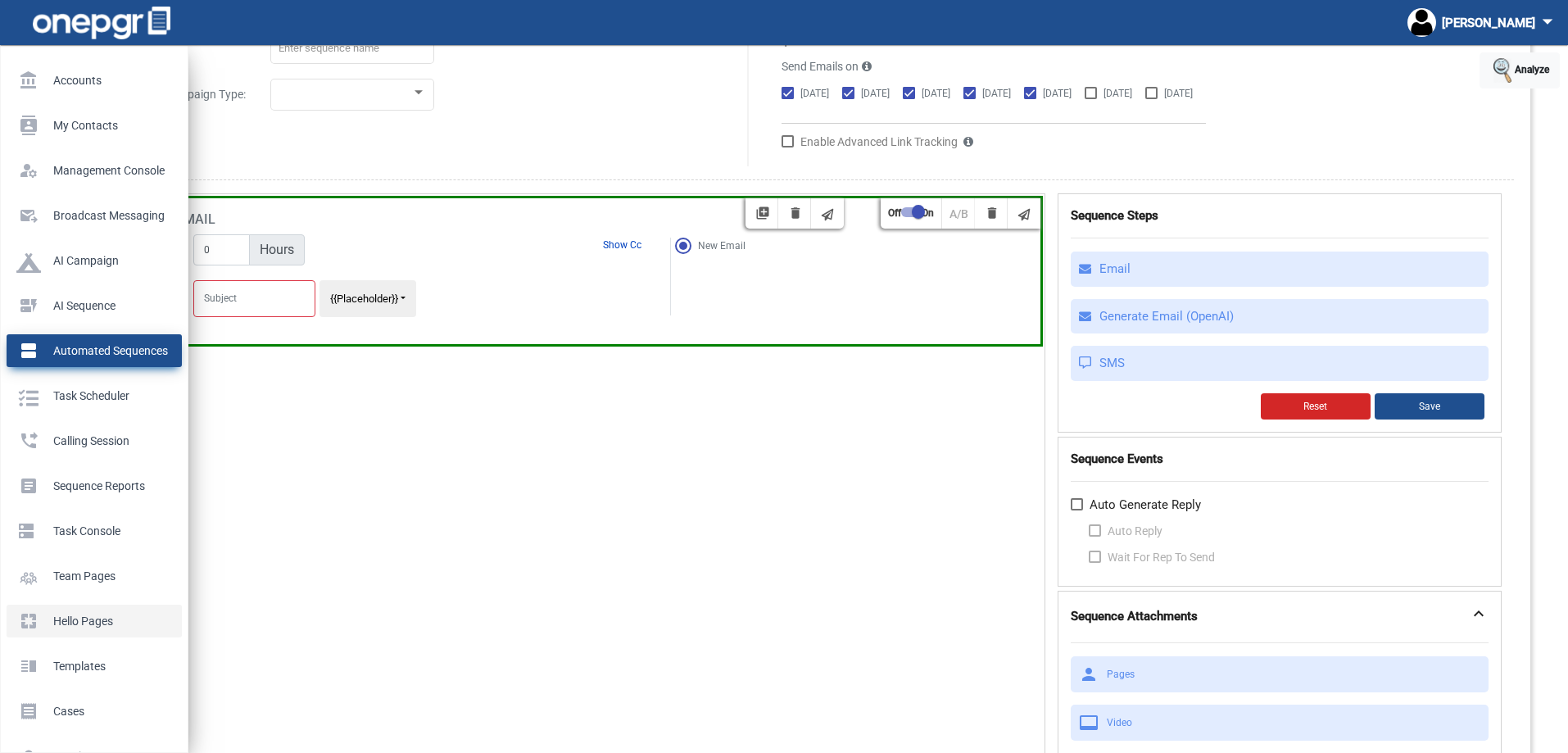
scroll to position [82, 0]
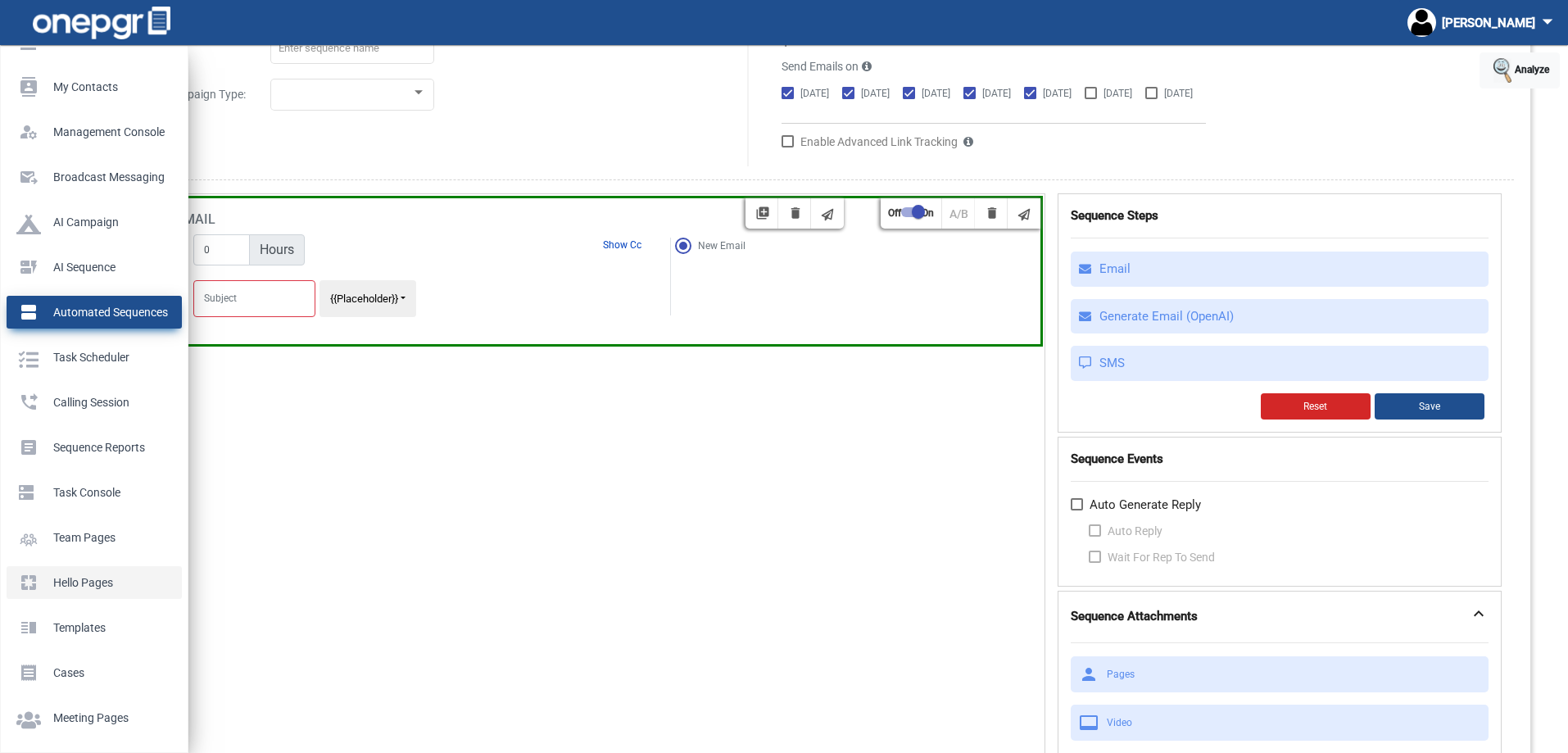
click at [83, 575] on p "Hello Pages" at bounding box center [91, 583] width 149 height 25
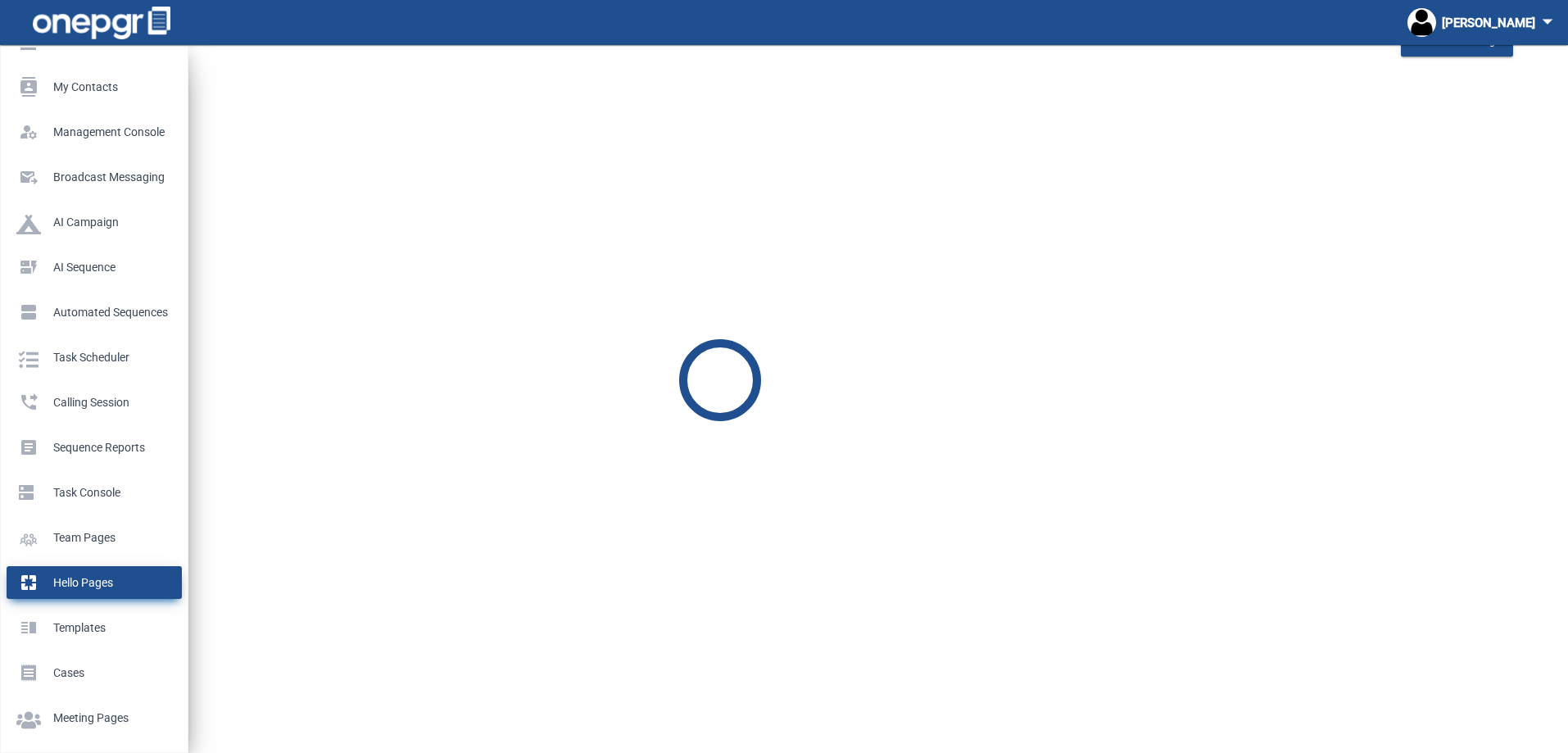
scroll to position [45, 0]
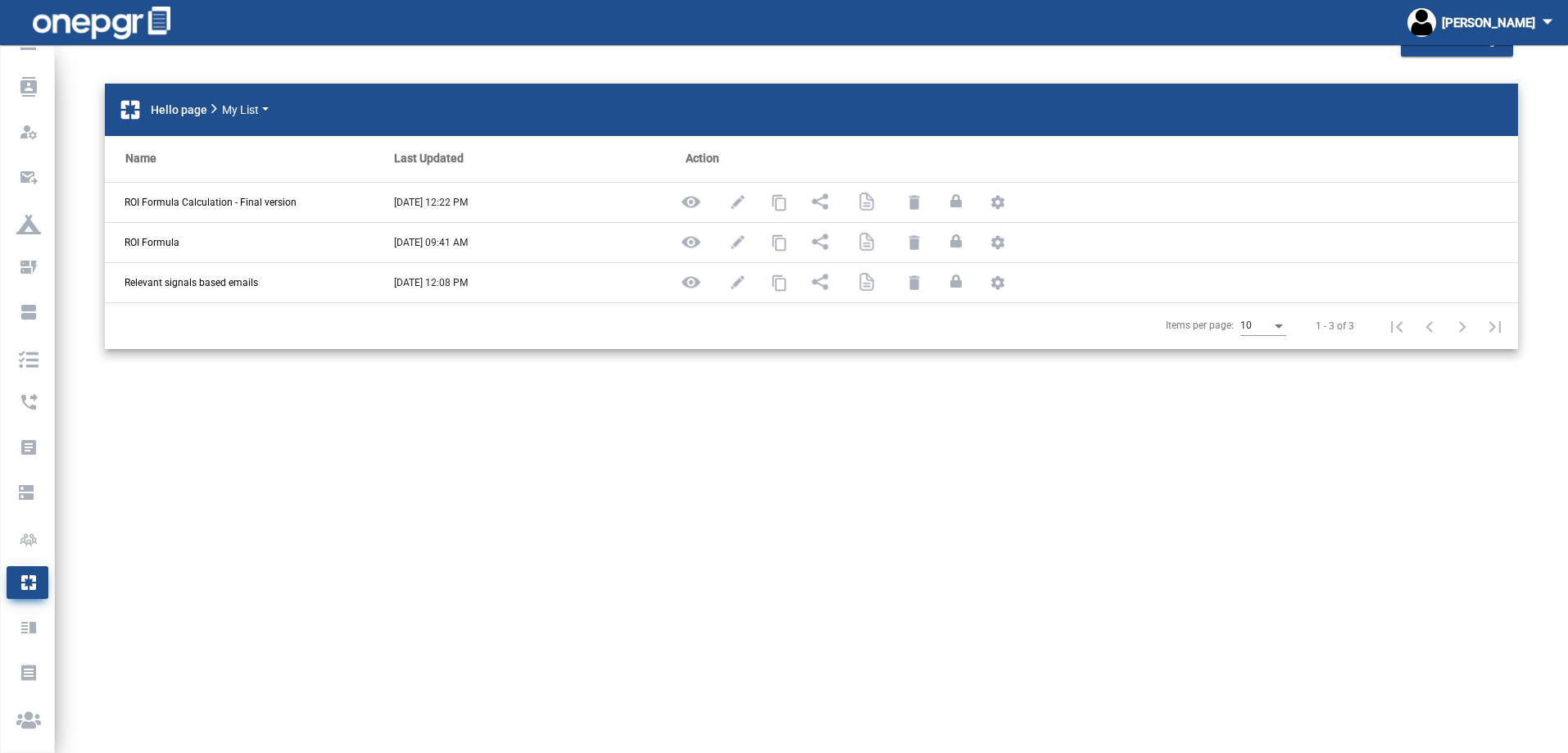
click at [316, 520] on mat-sidenav-content "+ Create Hello Page pages Hello page My List Name Last Updated Action ROI Formu…" at bounding box center [810, 354] width 1513 height 708
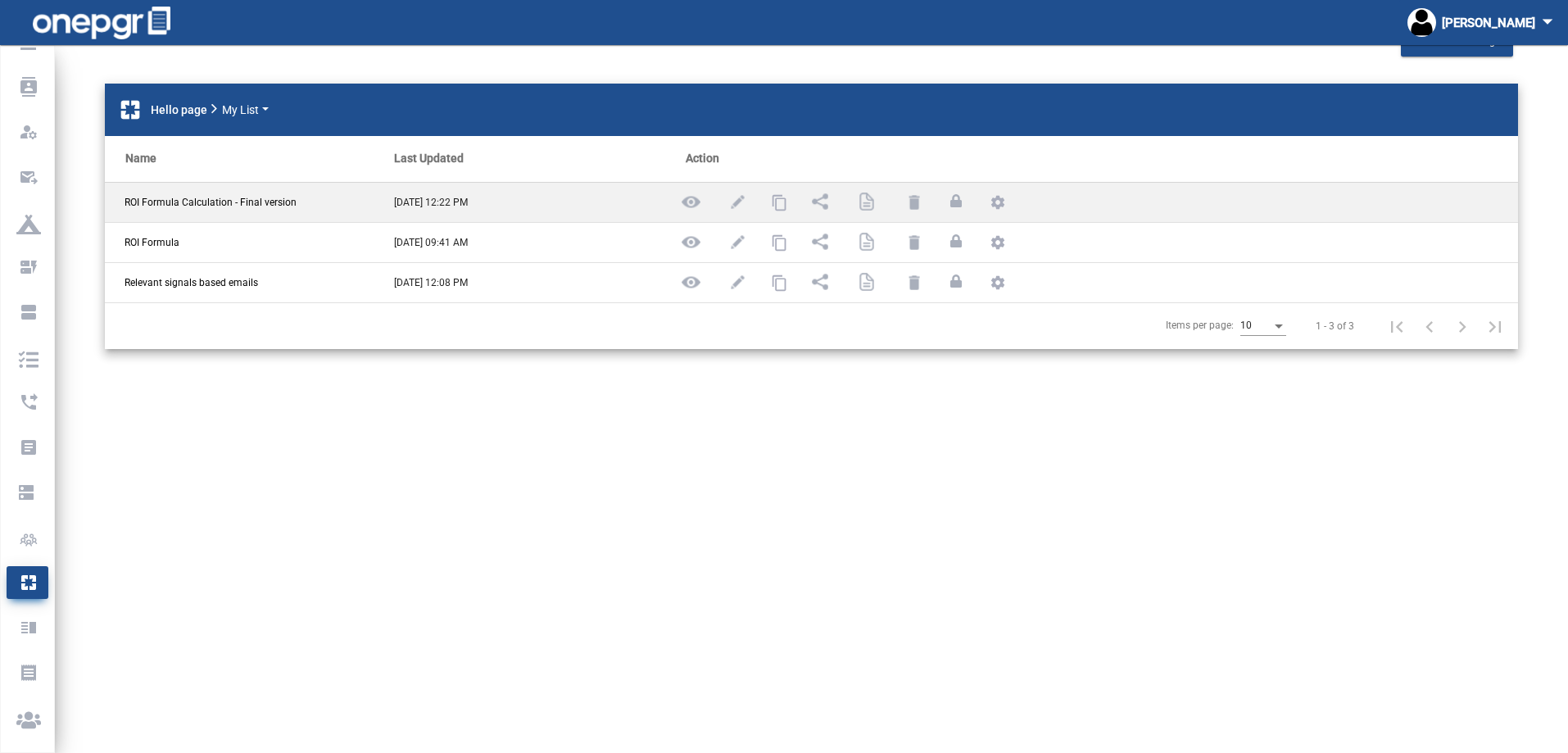
click at [235, 205] on span "ROI Formula Calculation - Final version" at bounding box center [211, 203] width 172 height 15
click at [691, 200] on img at bounding box center [691, 202] width 21 height 21
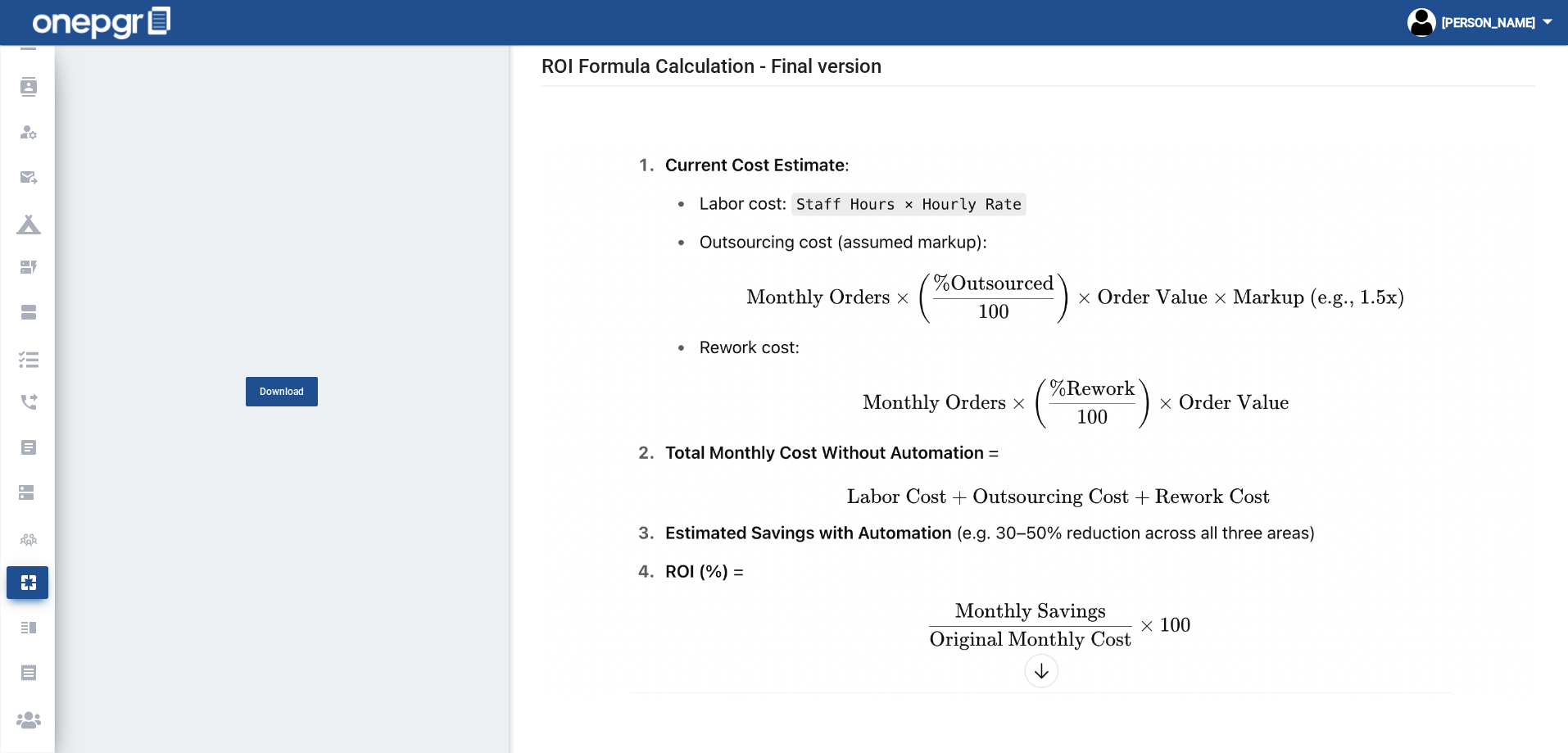
scroll to position [45, 0]
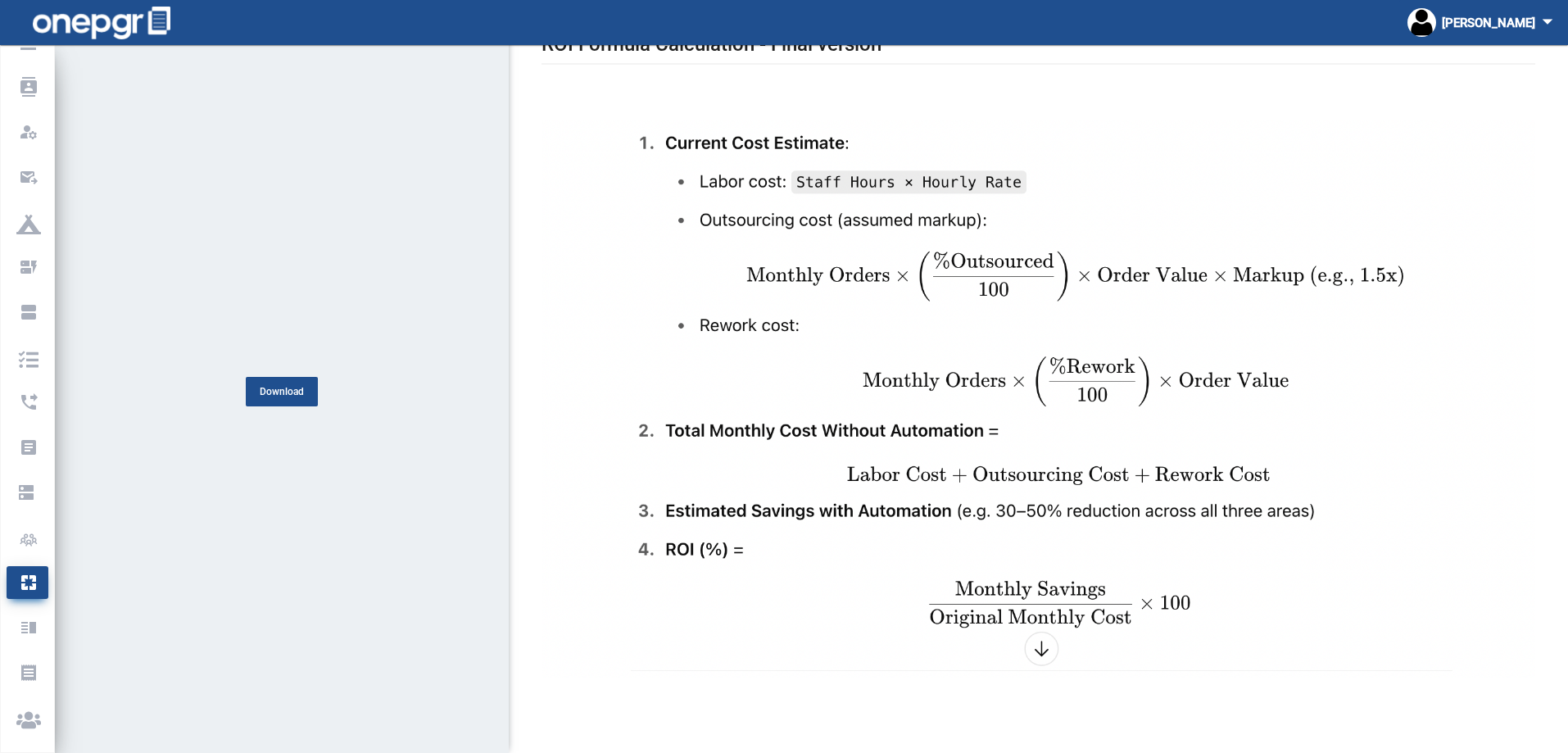
click at [632, 389] on img at bounding box center [1038, 399] width 994 height 557
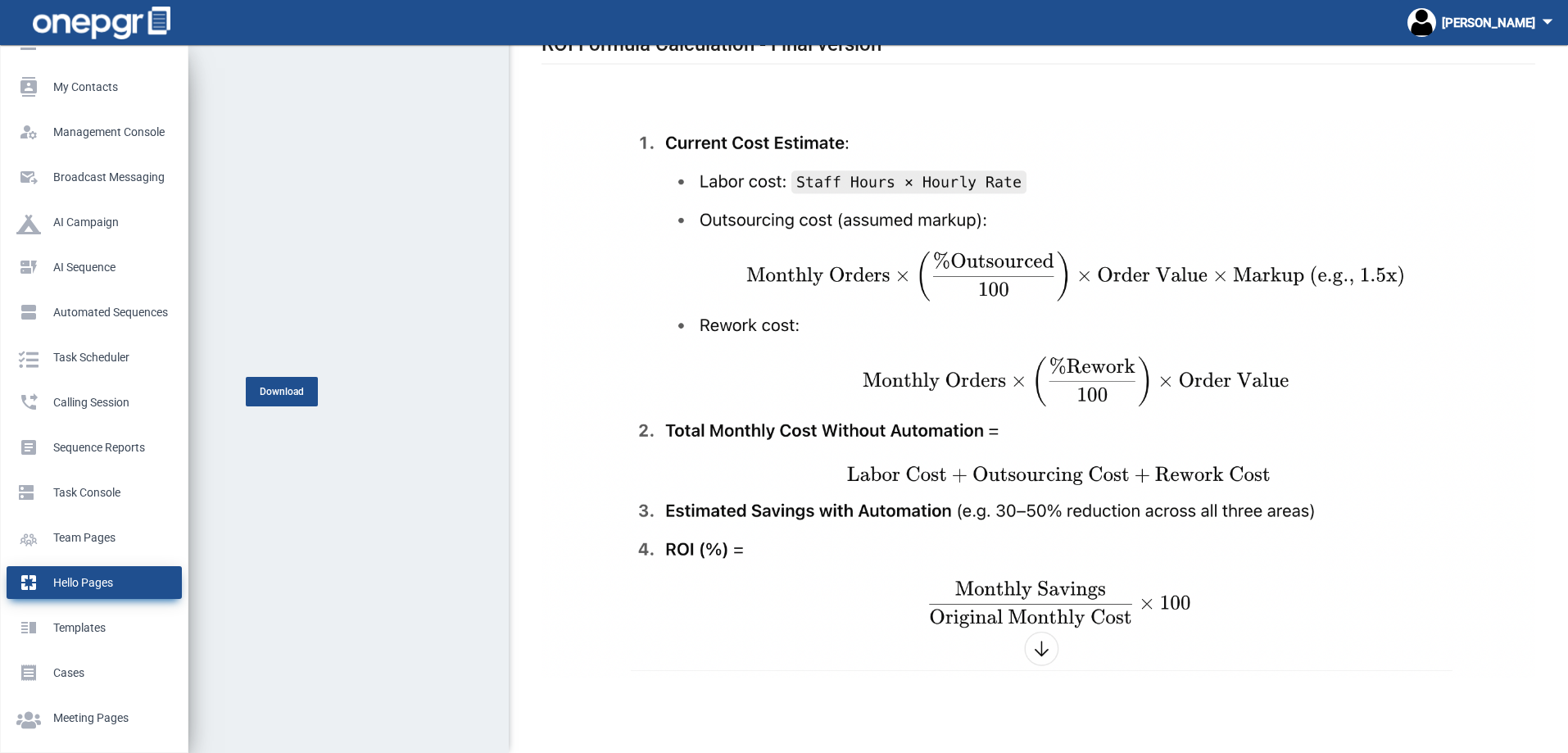
click at [86, 578] on p "Hello Pages" at bounding box center [91, 583] width 149 height 25
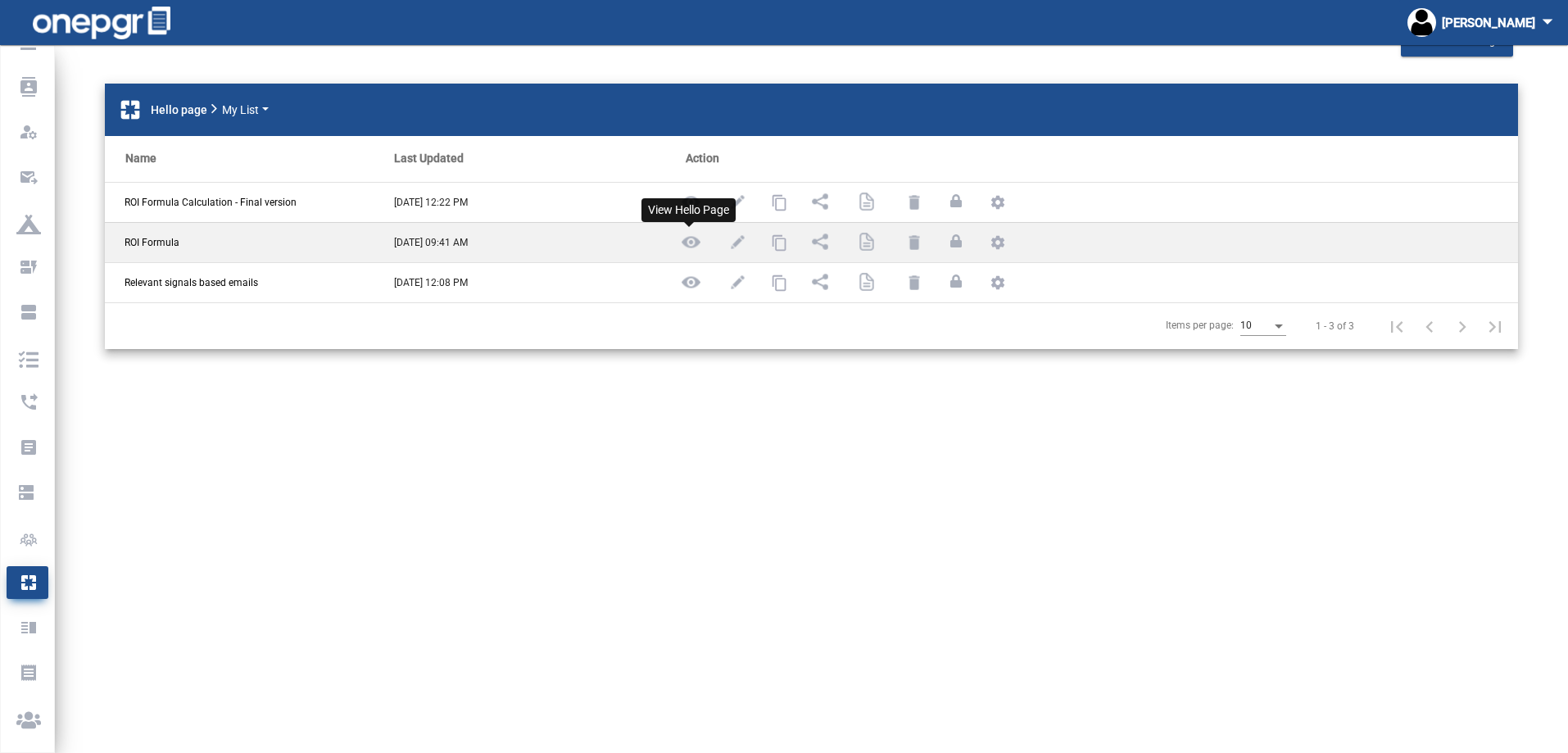
click at [691, 237] on img at bounding box center [691, 242] width 21 height 21
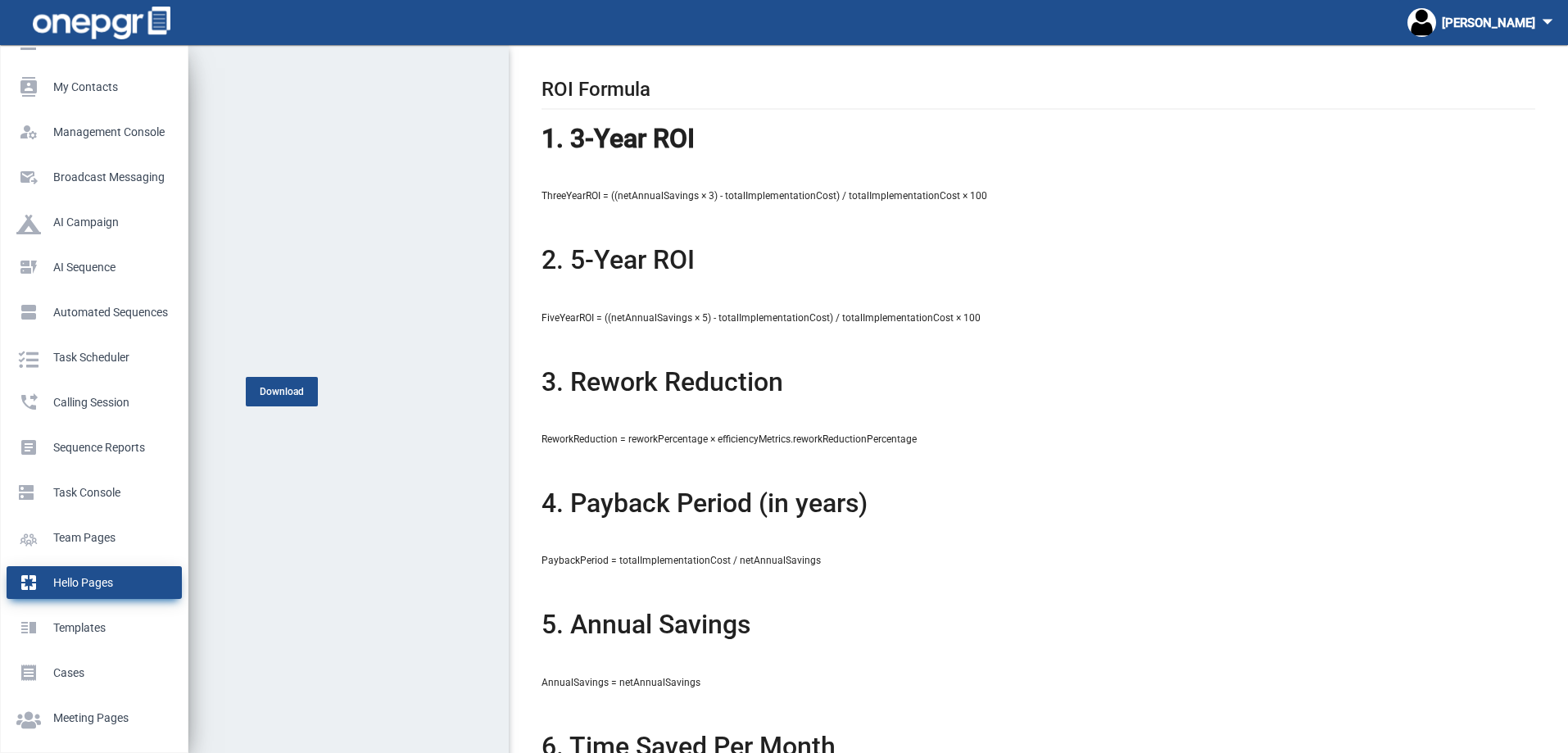
click at [39, 574] on p "Hello Pages" at bounding box center [91, 583] width 149 height 25
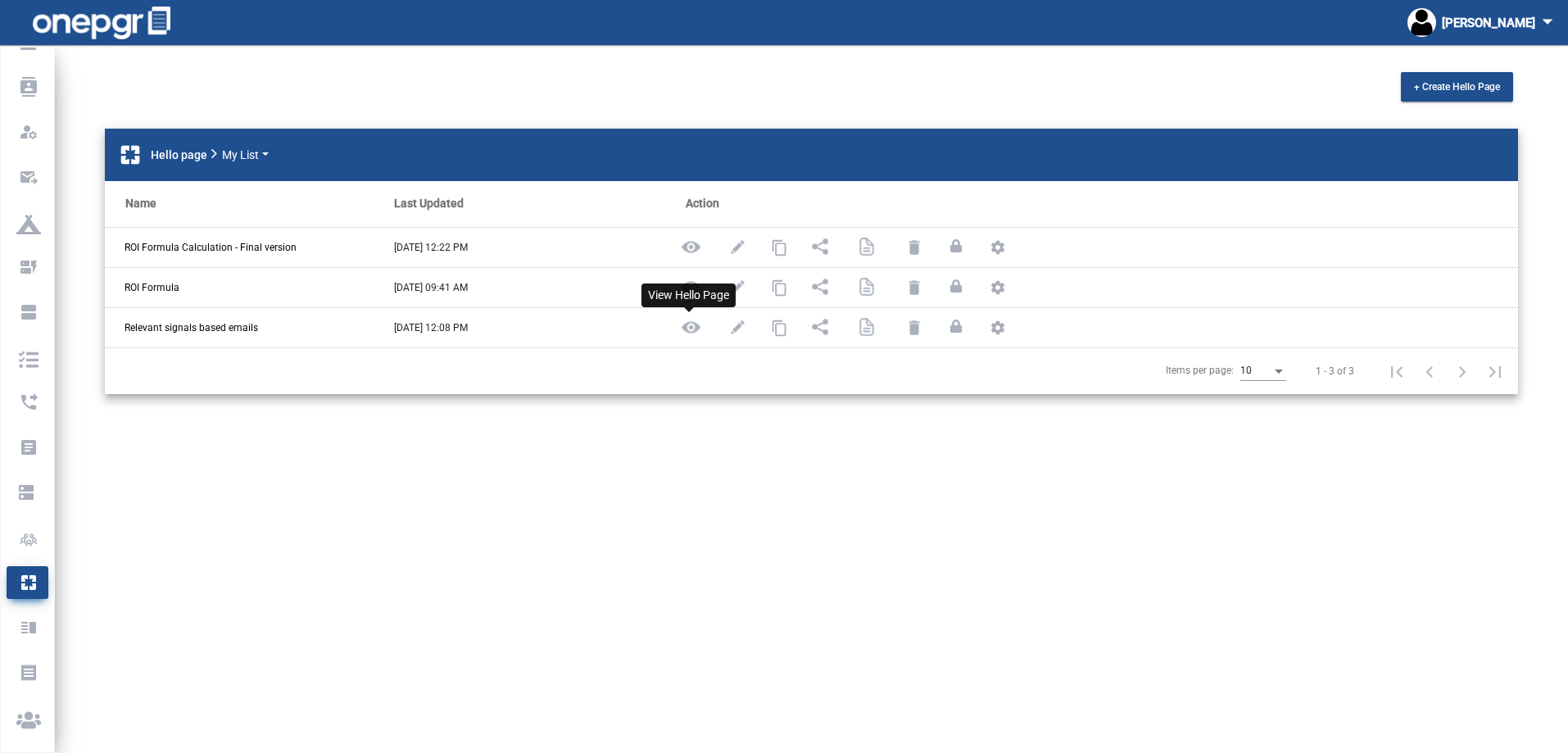
click at [690, 326] on img at bounding box center [691, 327] width 21 height 21
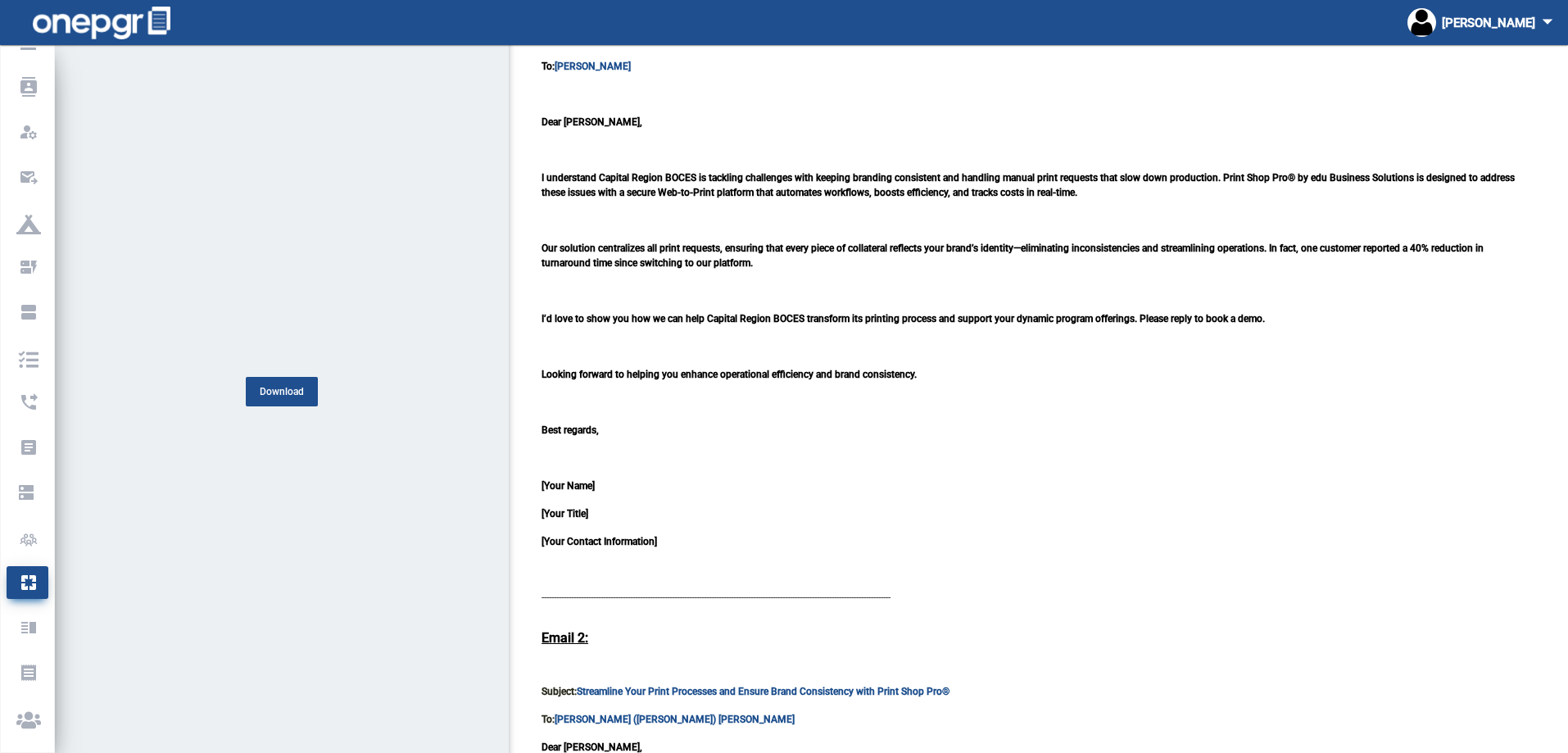
scroll to position [164, 0]
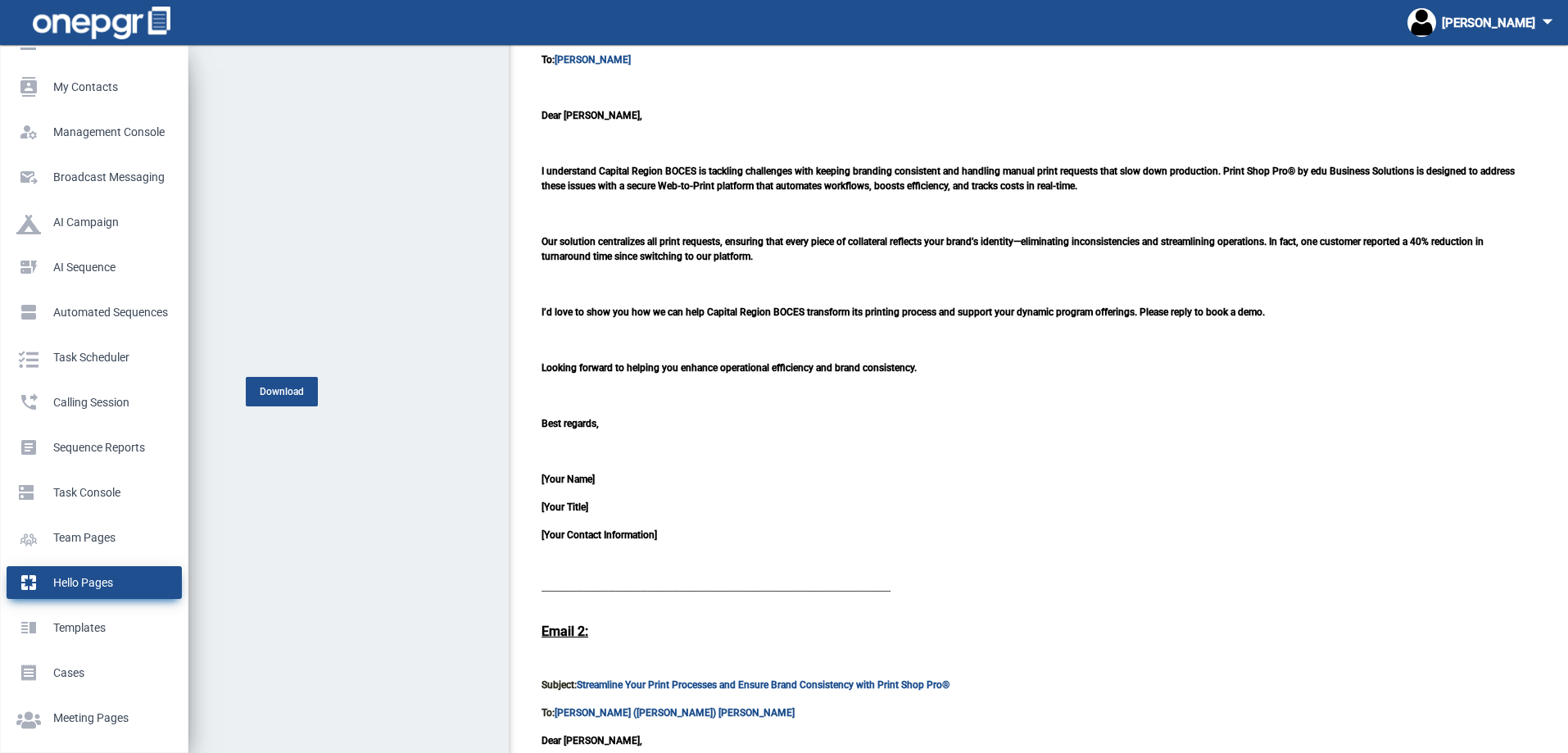
click at [62, 577] on p "Hello Pages" at bounding box center [91, 583] width 149 height 25
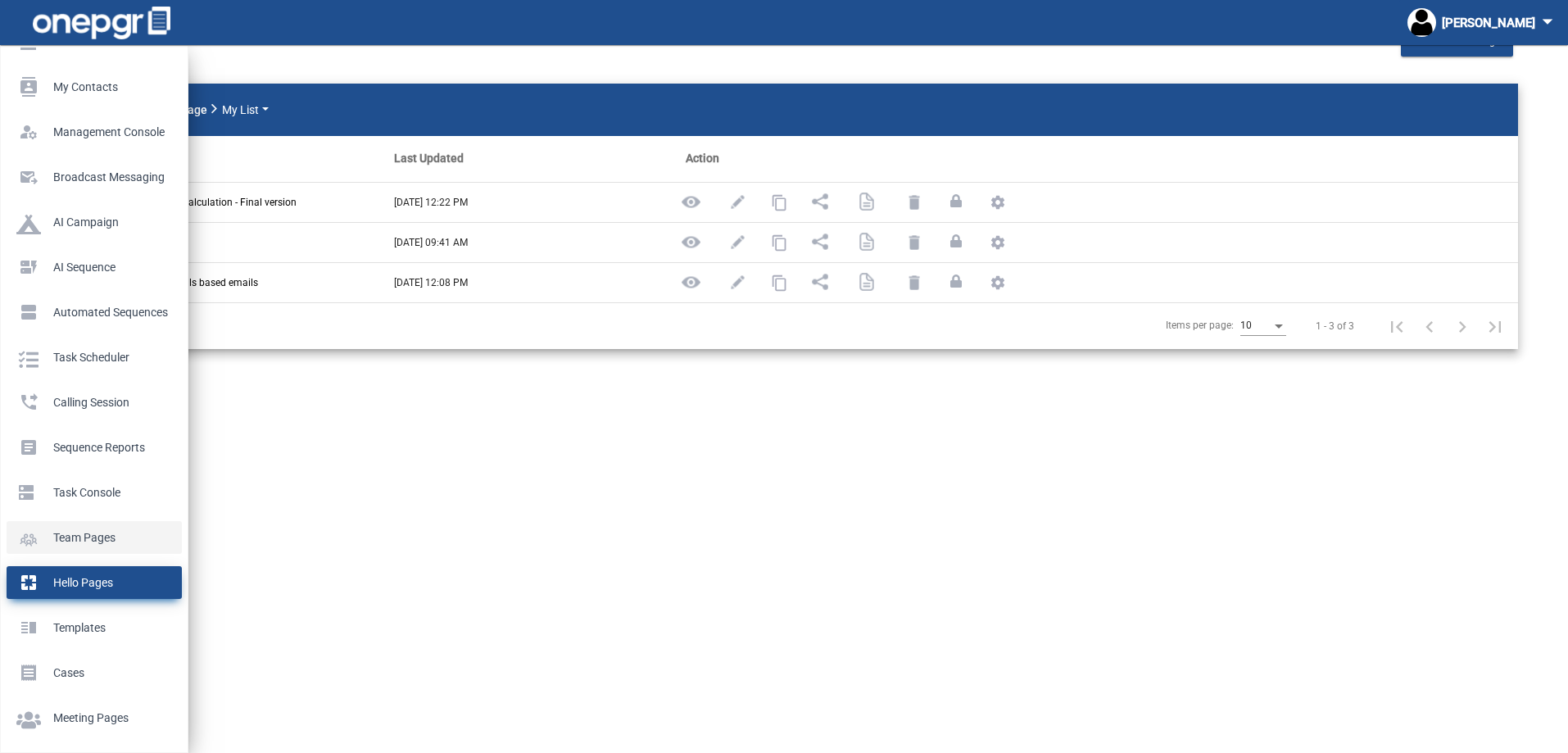
click at [69, 537] on p "Team Pages" at bounding box center [91, 538] width 149 height 25
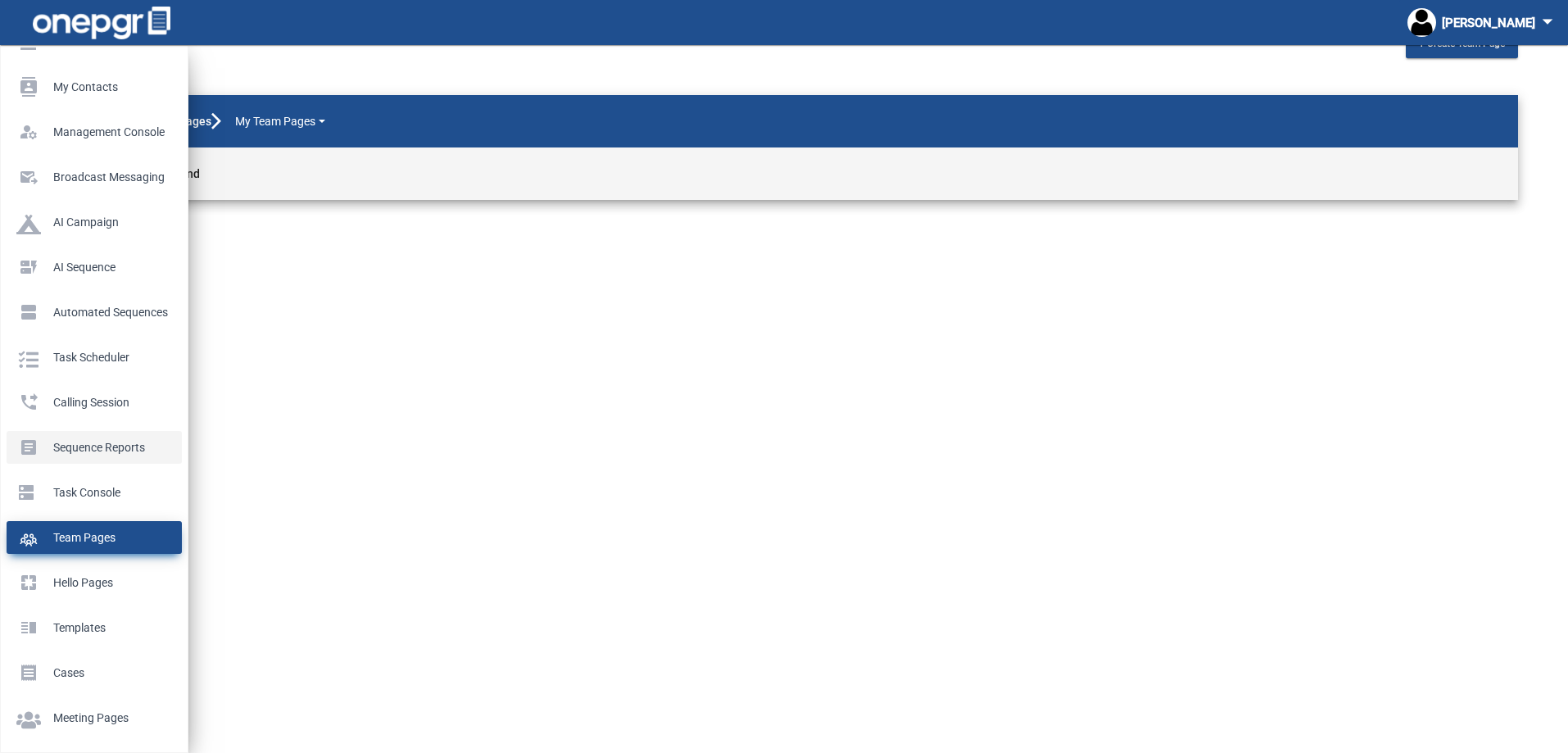
click at [78, 446] on p "Sequence Reports" at bounding box center [91, 447] width 149 height 25
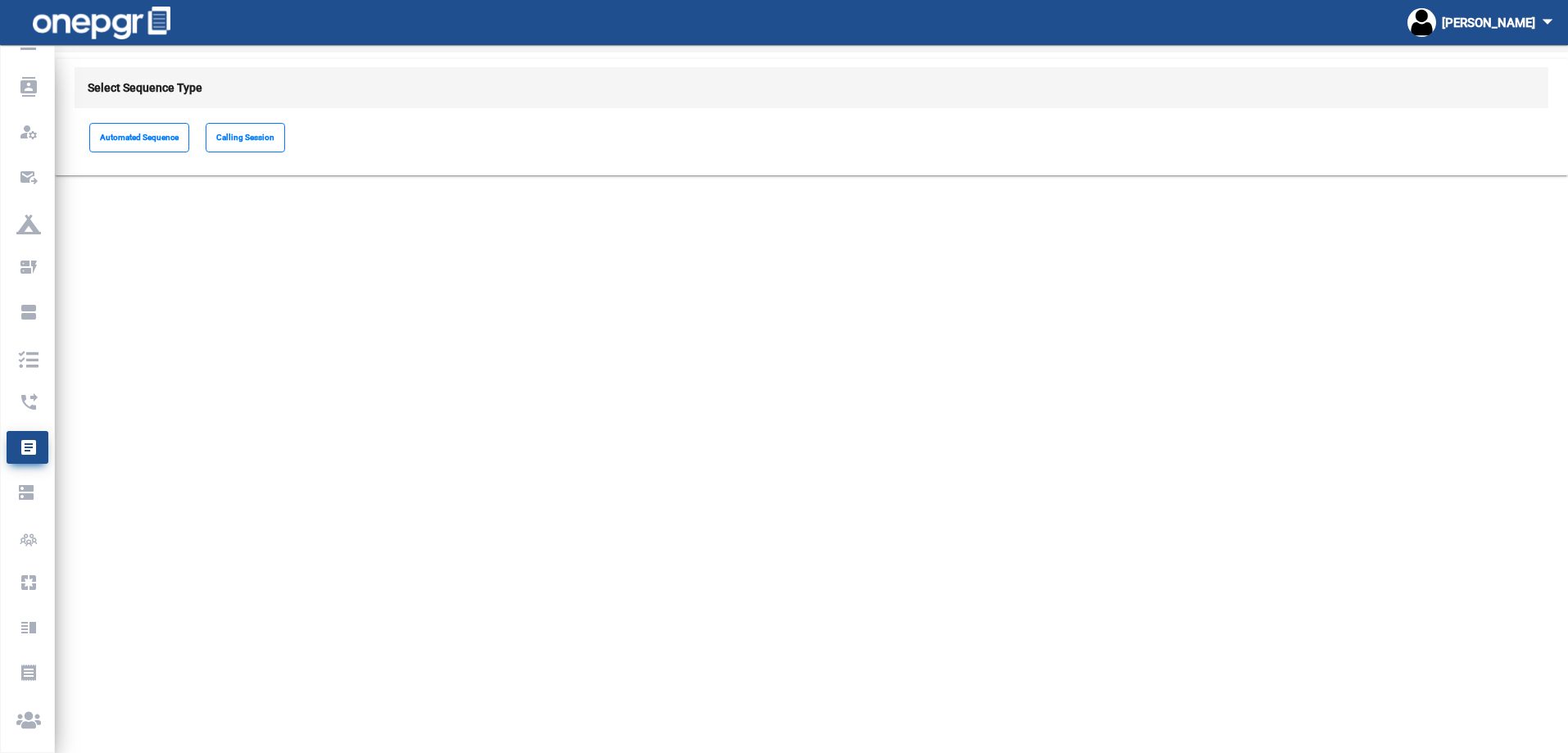
click at [447, 344] on mat-sidenav-content "Sequence Reports Select Sequence Type Automated Sequence Calling Session" at bounding box center [810, 354] width 1513 height 708
click at [535, 362] on mat-sidenav-content "Sequence Reports Select Sequence Type Automated Sequence Calling Session" at bounding box center [810, 354] width 1513 height 708
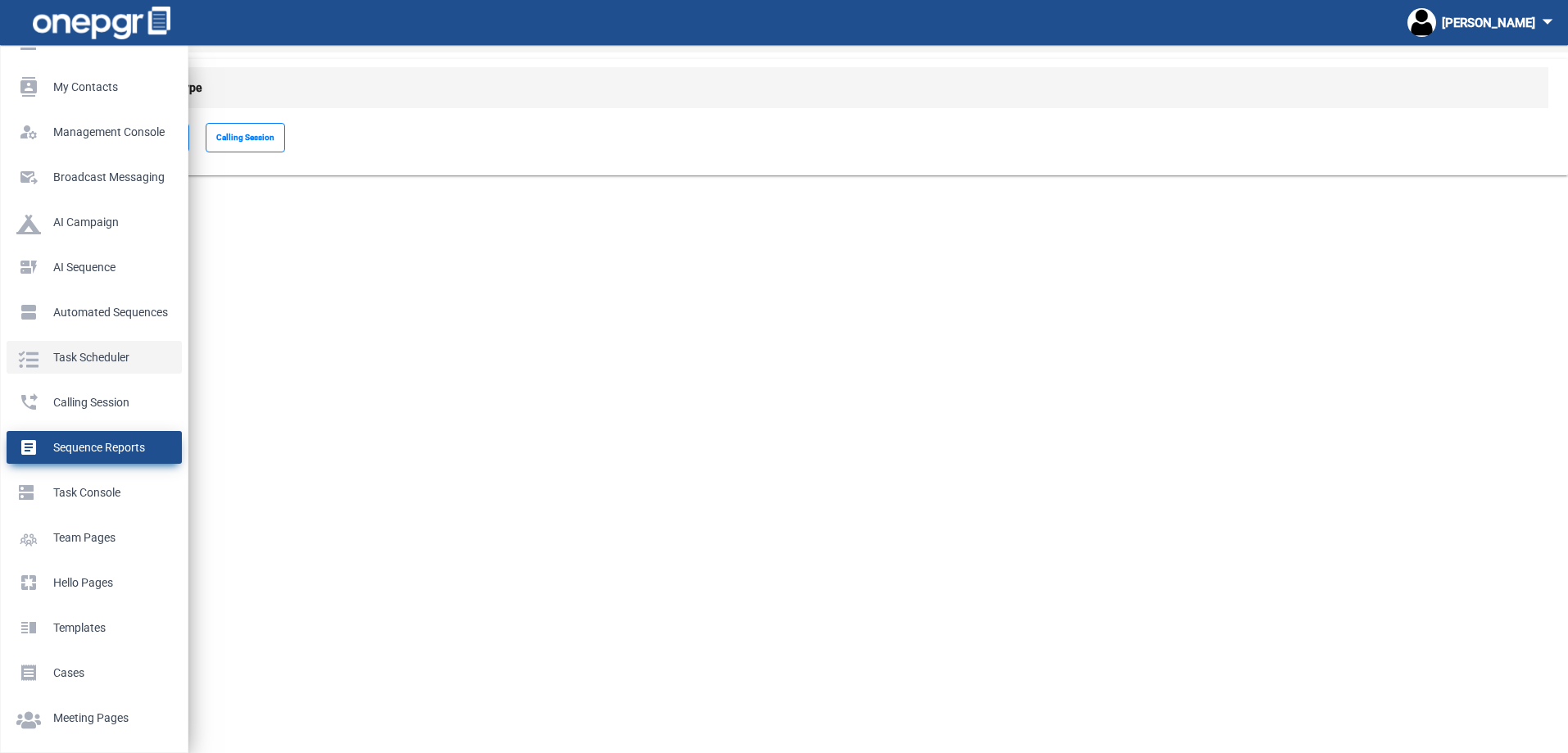
click at [74, 357] on p "Task Scheduler" at bounding box center [91, 357] width 149 height 25
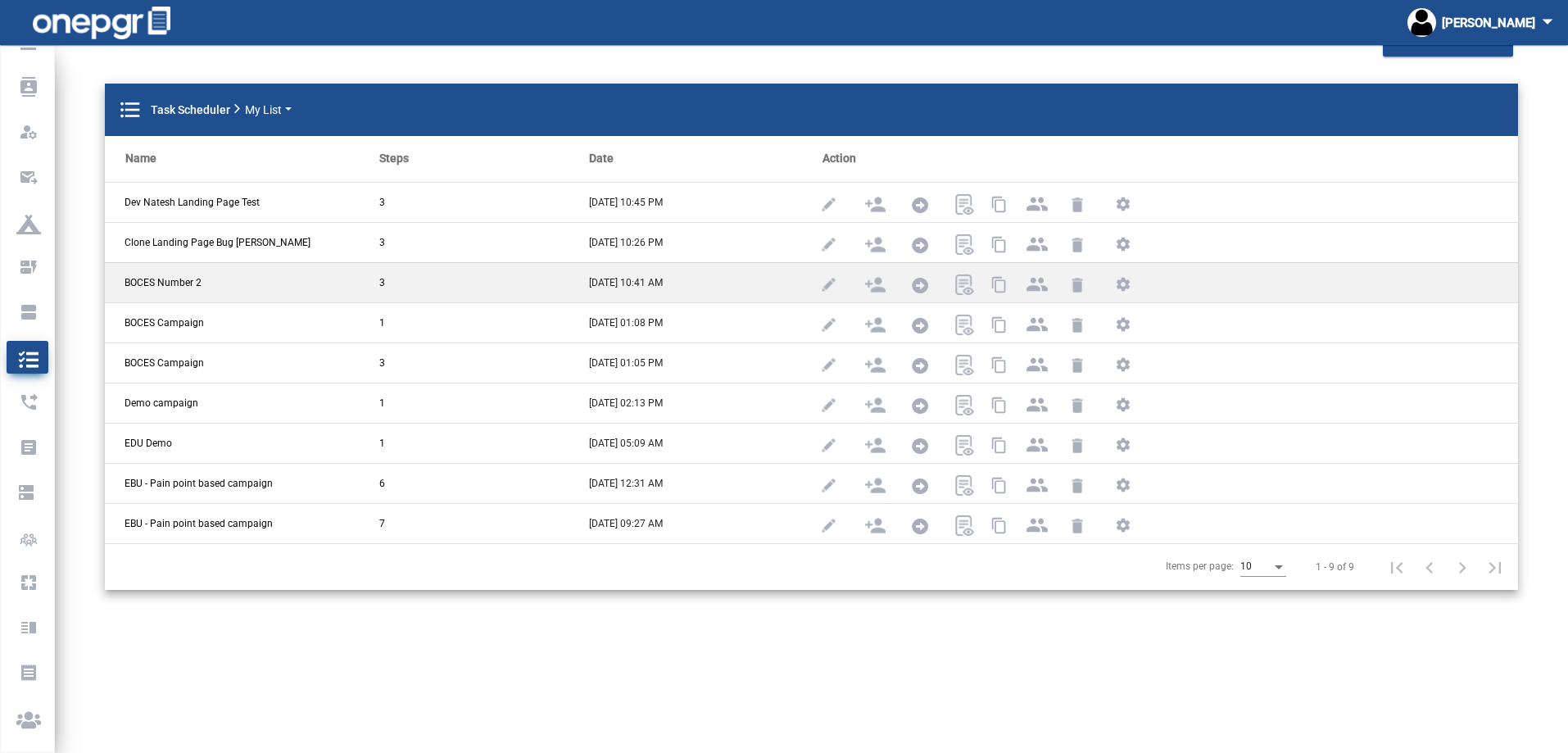
click at [175, 284] on span "BOCES Number 2" at bounding box center [163, 283] width 77 height 15
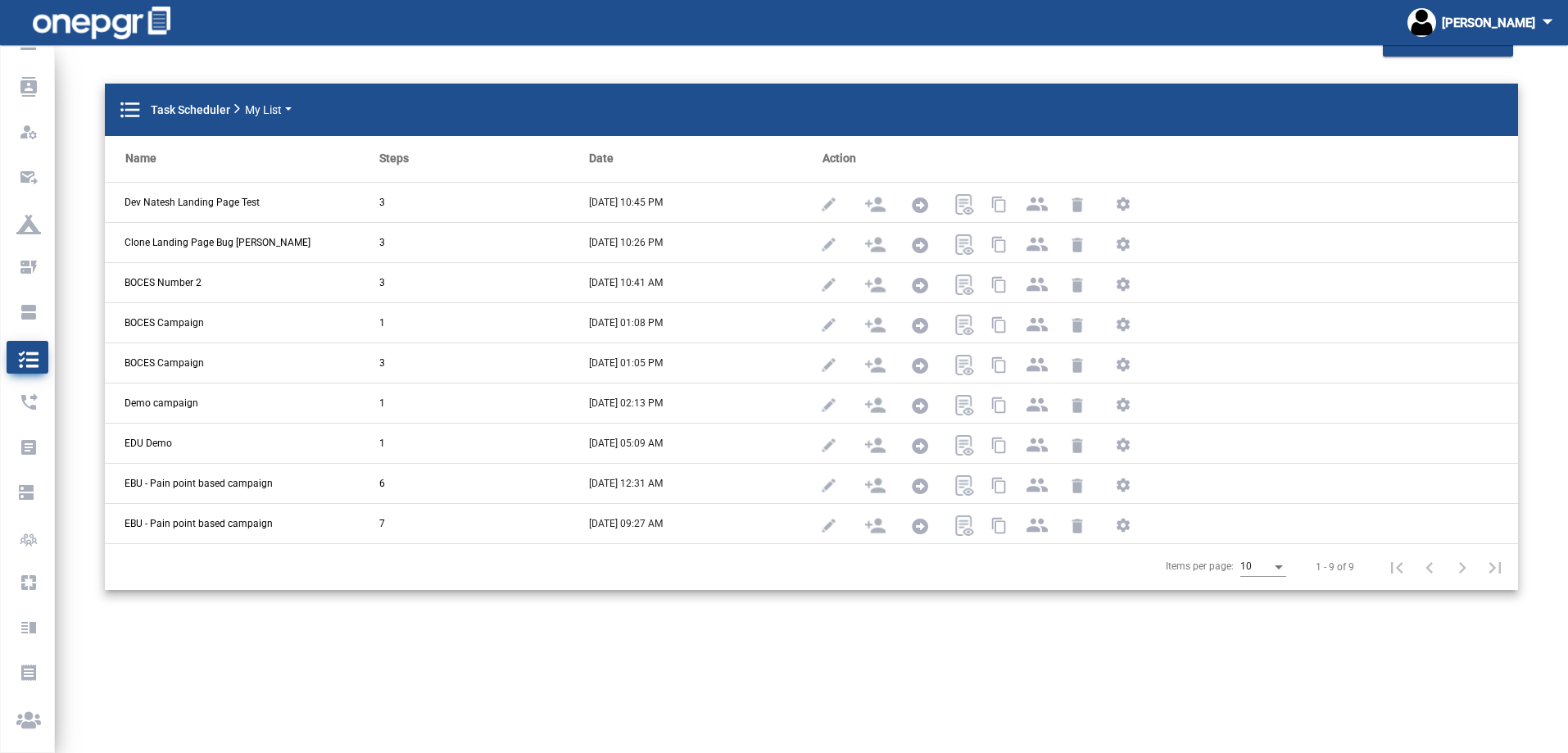
click at [1077, 610] on div "format_list_bulleted Task Scheduler My List Name Steps Date Action Dev Natesh L…" at bounding box center [811, 356] width 1437 height 546
click at [732, 608] on div "format_list_bulleted Task Scheduler My List Name Steps Date Action Dev Natesh L…" at bounding box center [811, 356] width 1437 height 546
click at [872, 626] on div "format_list_bulleted Task Scheduler My List Name Steps Date Action Dev Natesh L…" at bounding box center [811, 356] width 1437 height 546
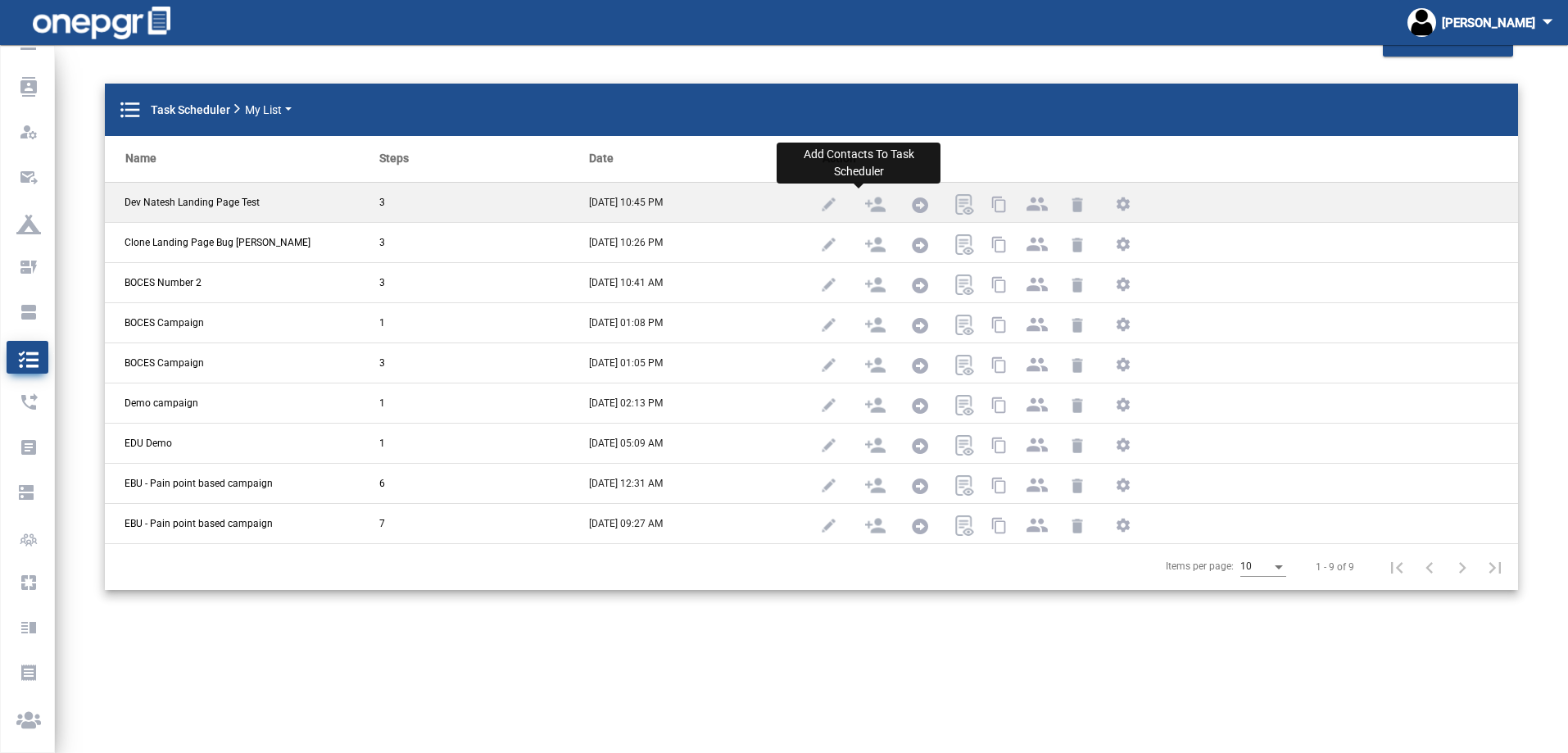
click at [865, 209] on img at bounding box center [875, 204] width 21 height 21
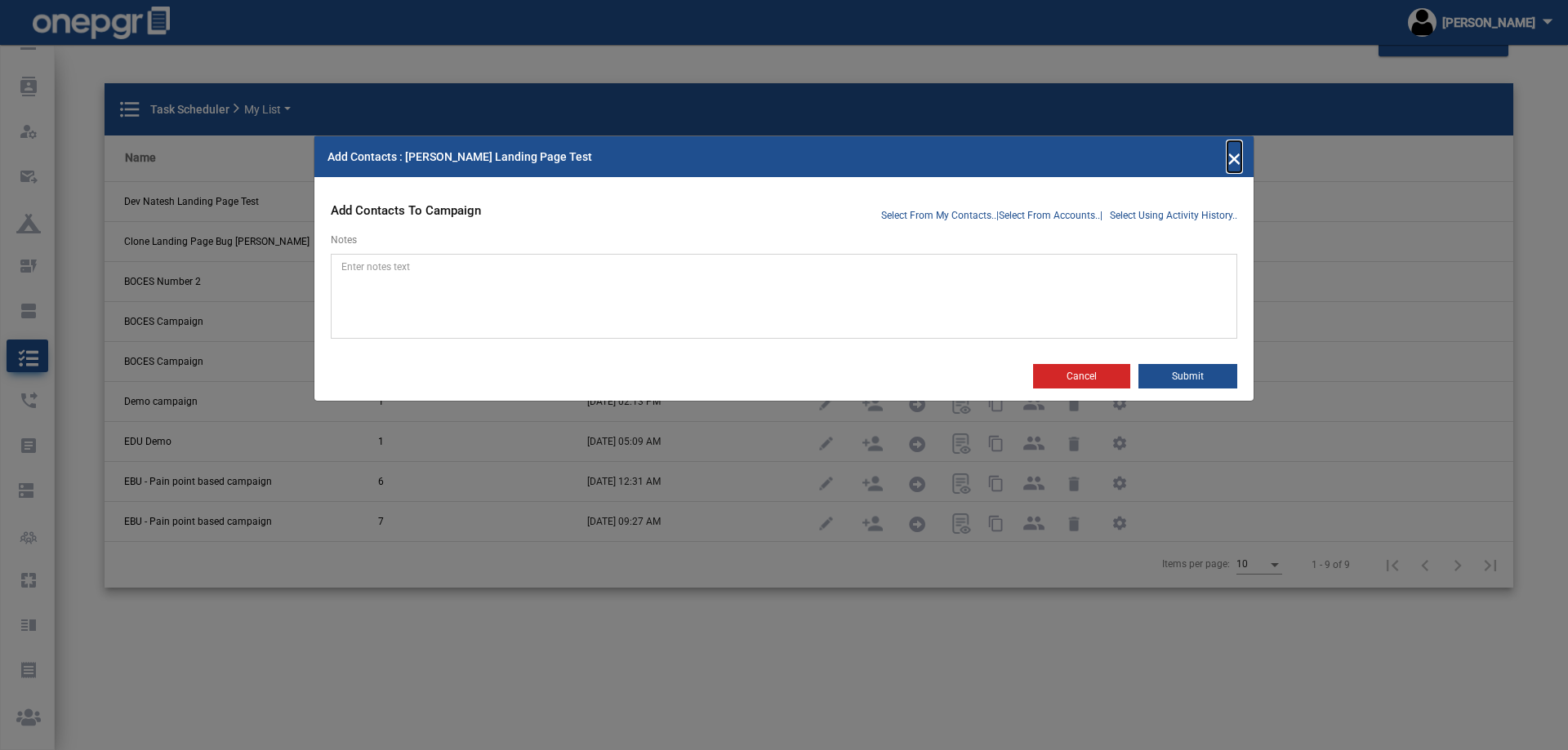
click at [1234, 153] on span "×" at bounding box center [1234, 157] width 14 height 31
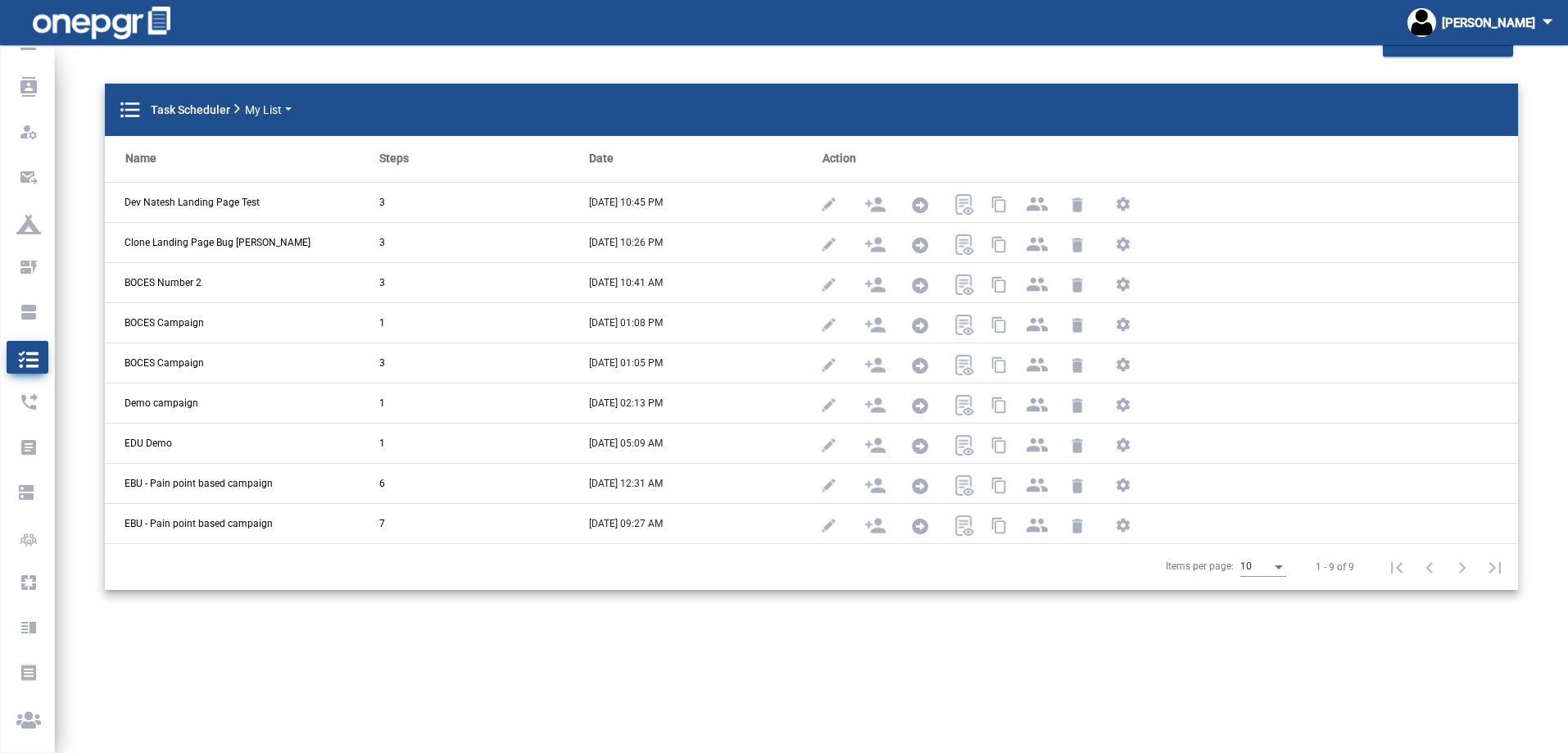
click at [618, 633] on mat-sidenav-content "+ Create Task Scheduler format_list_bulleted Task Scheduler My List Name Steps …" at bounding box center [810, 354] width 1513 height 708
click at [378, 655] on mat-sidenav-content "+ Create Task Scheduler format_list_bulleted Task Scheduler My List Name Steps …" at bounding box center [810, 354] width 1513 height 708
click at [506, 56] on div "+ Create Task Scheduler format_list_bulleted Task Scheduler My List Name Steps …" at bounding box center [810, 329] width 1513 height 601
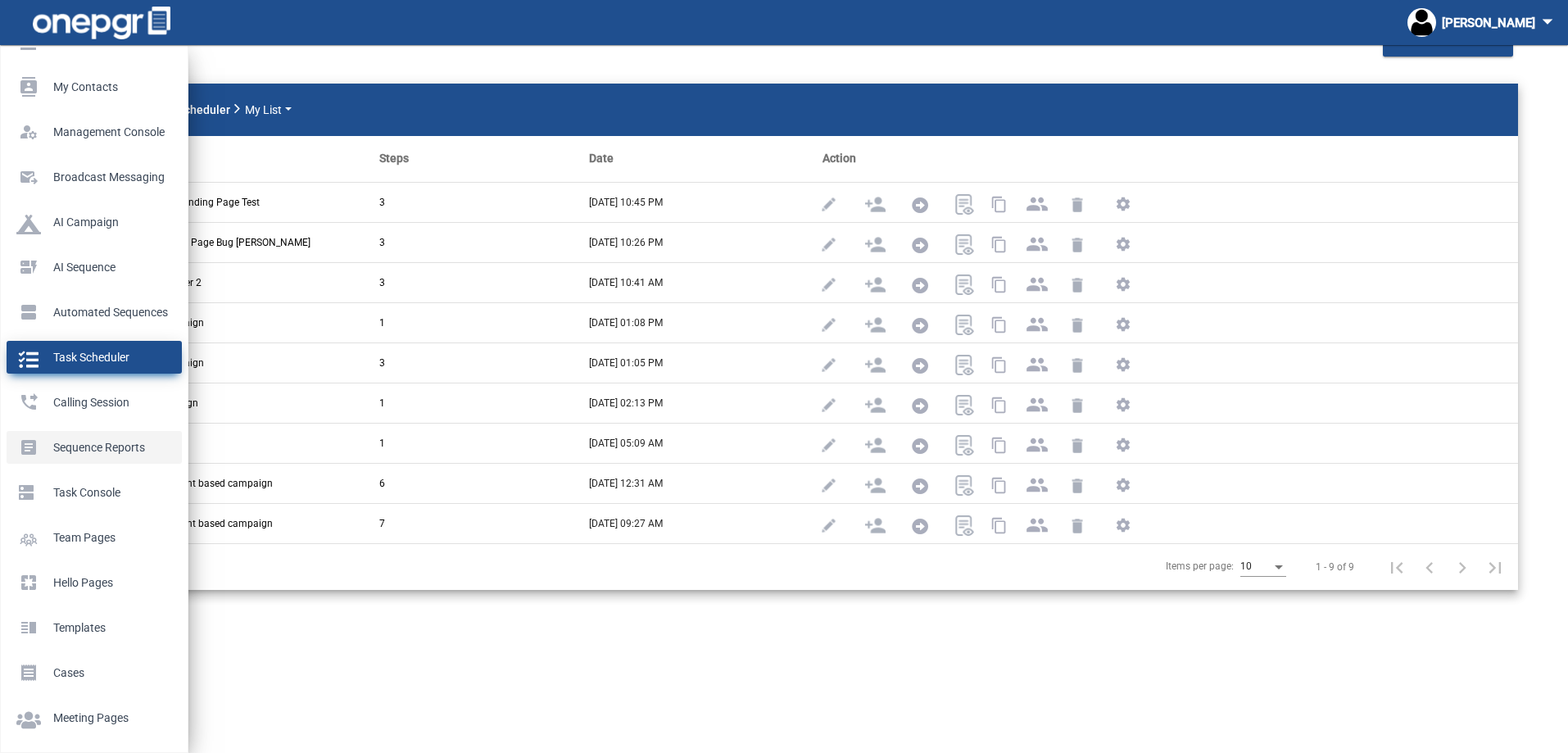
click at [80, 444] on p "Sequence Reports" at bounding box center [91, 447] width 149 height 25
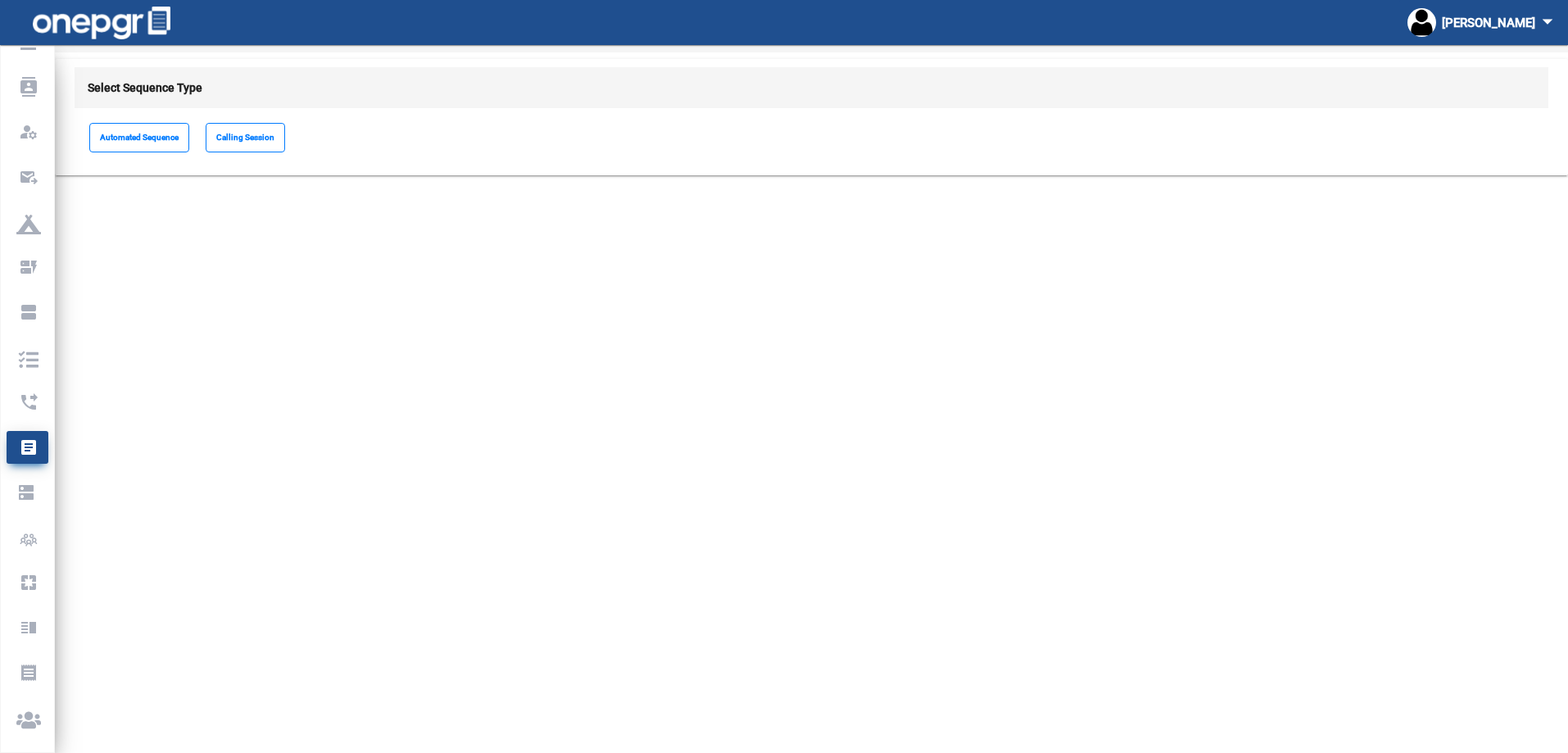
click at [481, 384] on mat-sidenav-content "Sequence Reports Select Sequence Type Automated Sequence Calling Session" at bounding box center [810, 354] width 1513 height 708
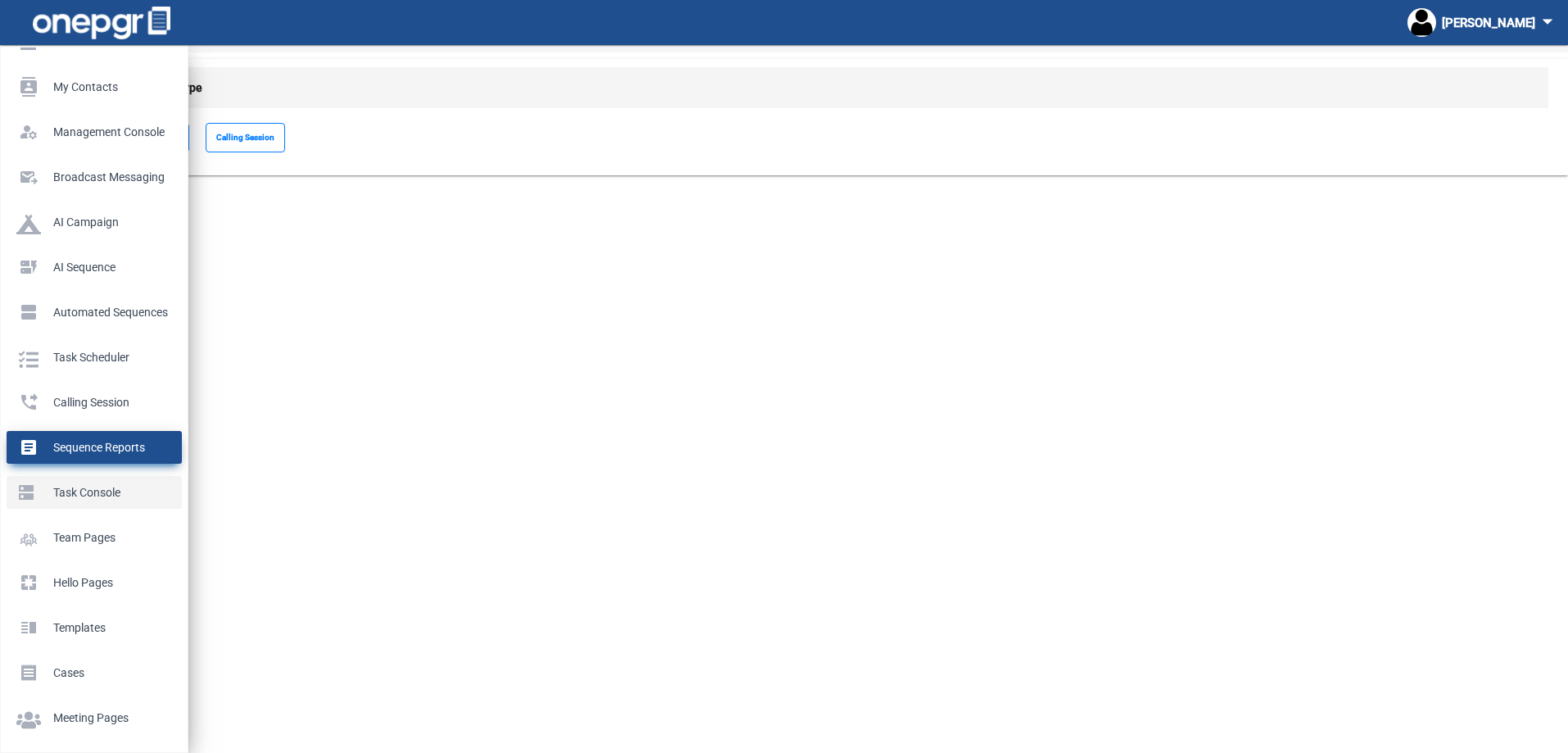
click at [44, 490] on p "Task Console" at bounding box center [91, 493] width 149 height 25
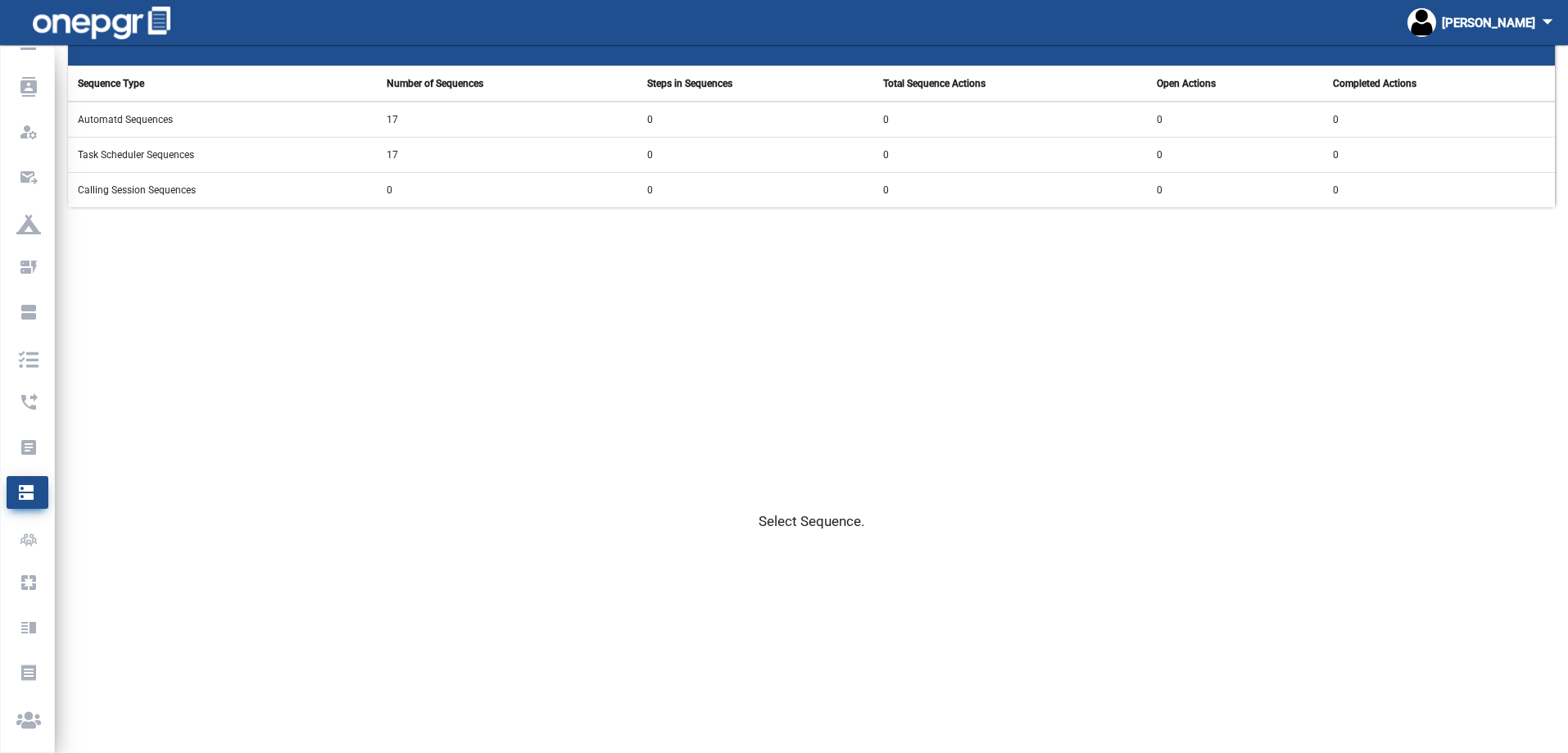
click at [298, 370] on app-sequence-tasks "Task Console Sequence Type Number of Sequences Steps in Sequences Total Sequenc…" at bounding box center [810, 418] width 1513 height 810
